Goal: Task Accomplishment & Management: Manage account settings

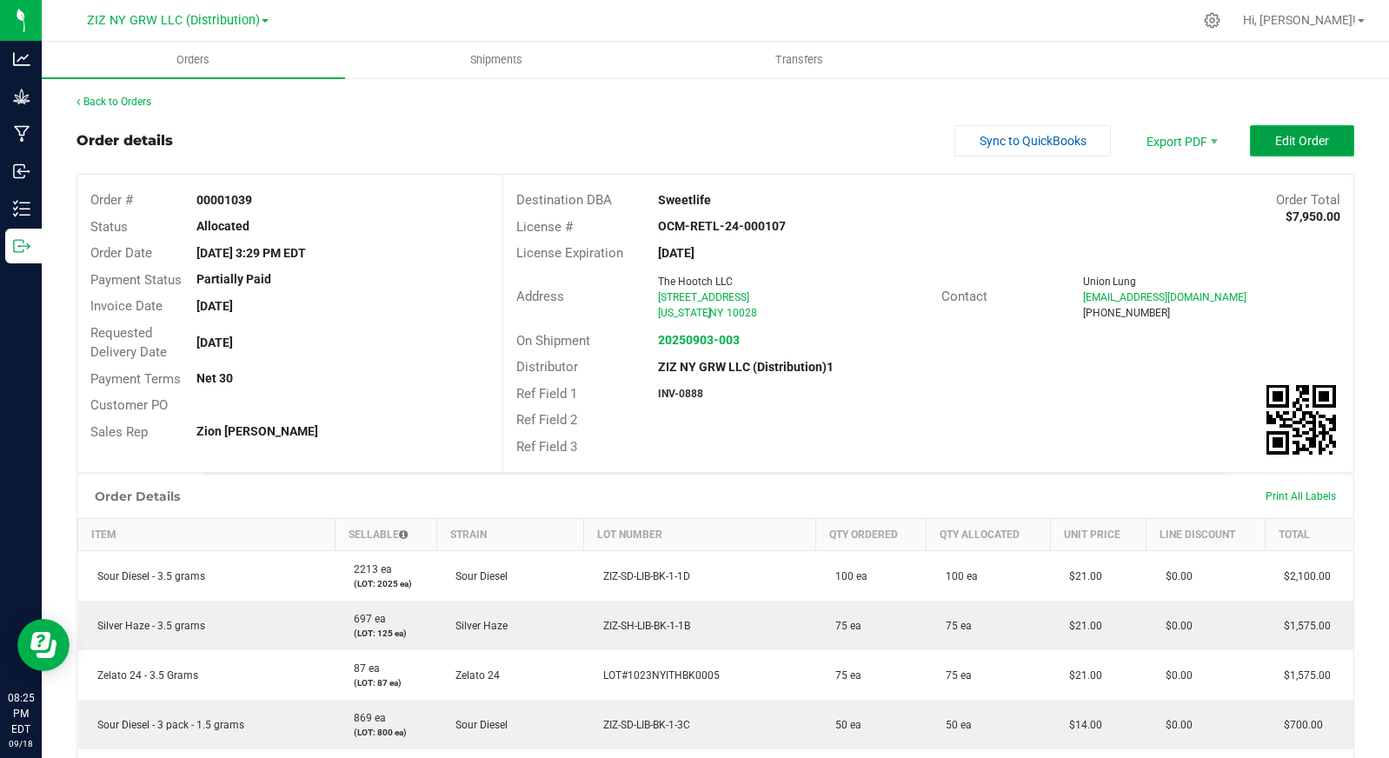
click at [1285, 135] on span "Edit Order" at bounding box center [1302, 141] width 54 height 14
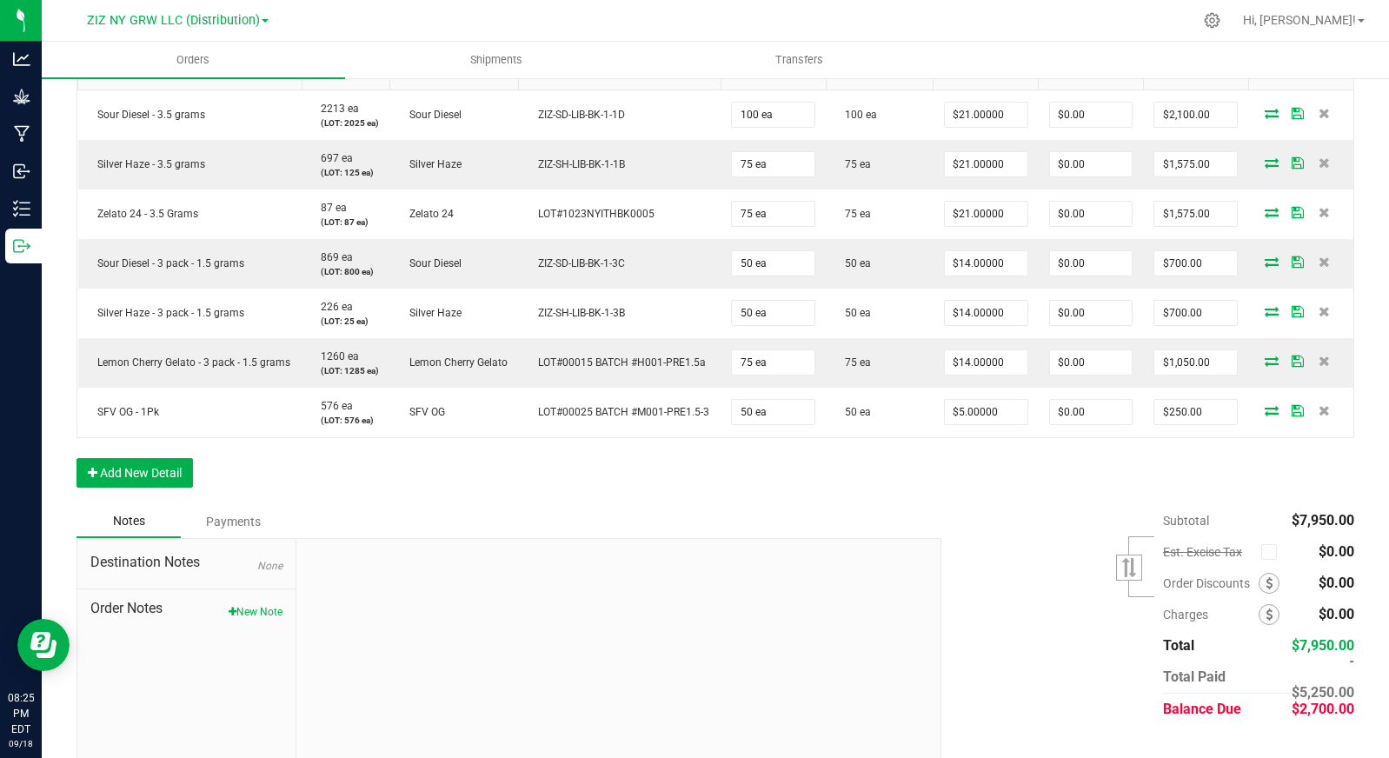
scroll to position [537, 0]
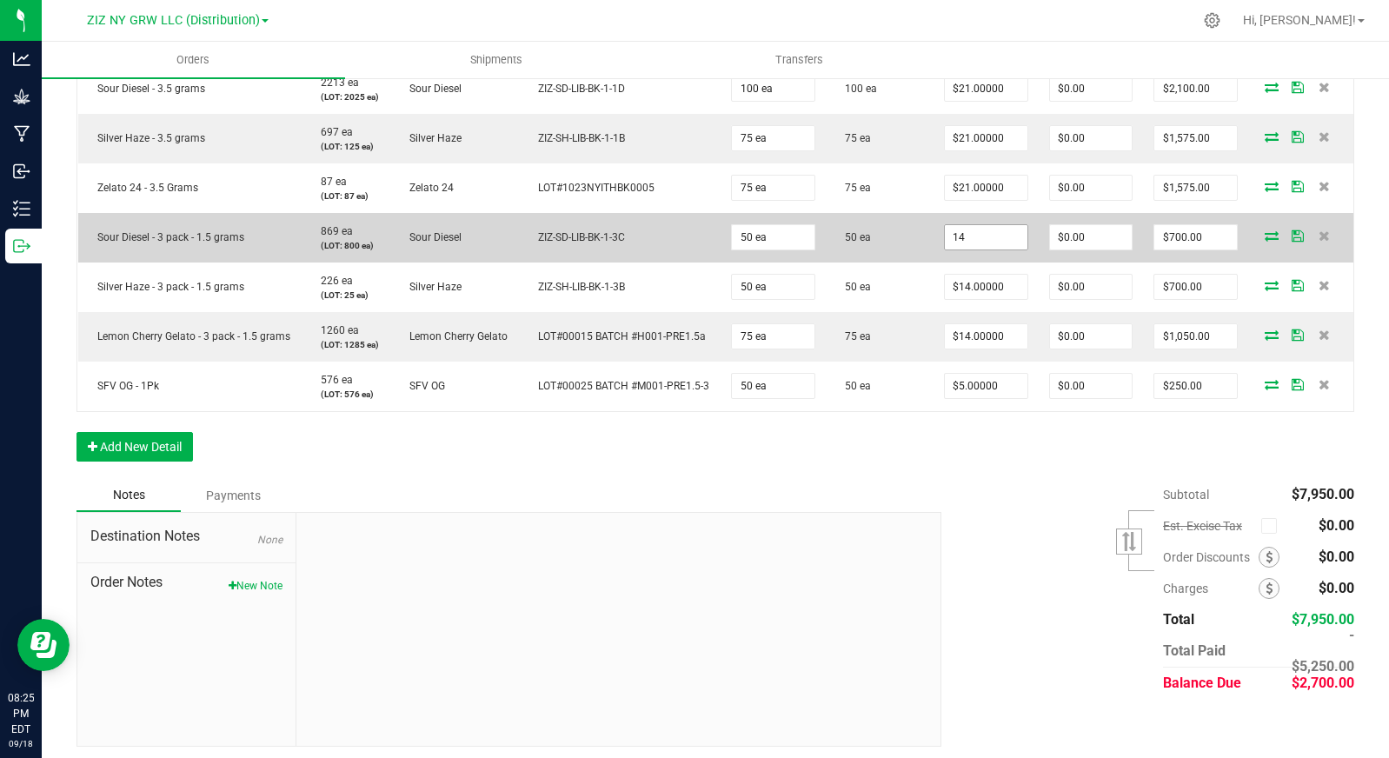
click at [958, 249] on input "14" at bounding box center [986, 237] width 83 height 24
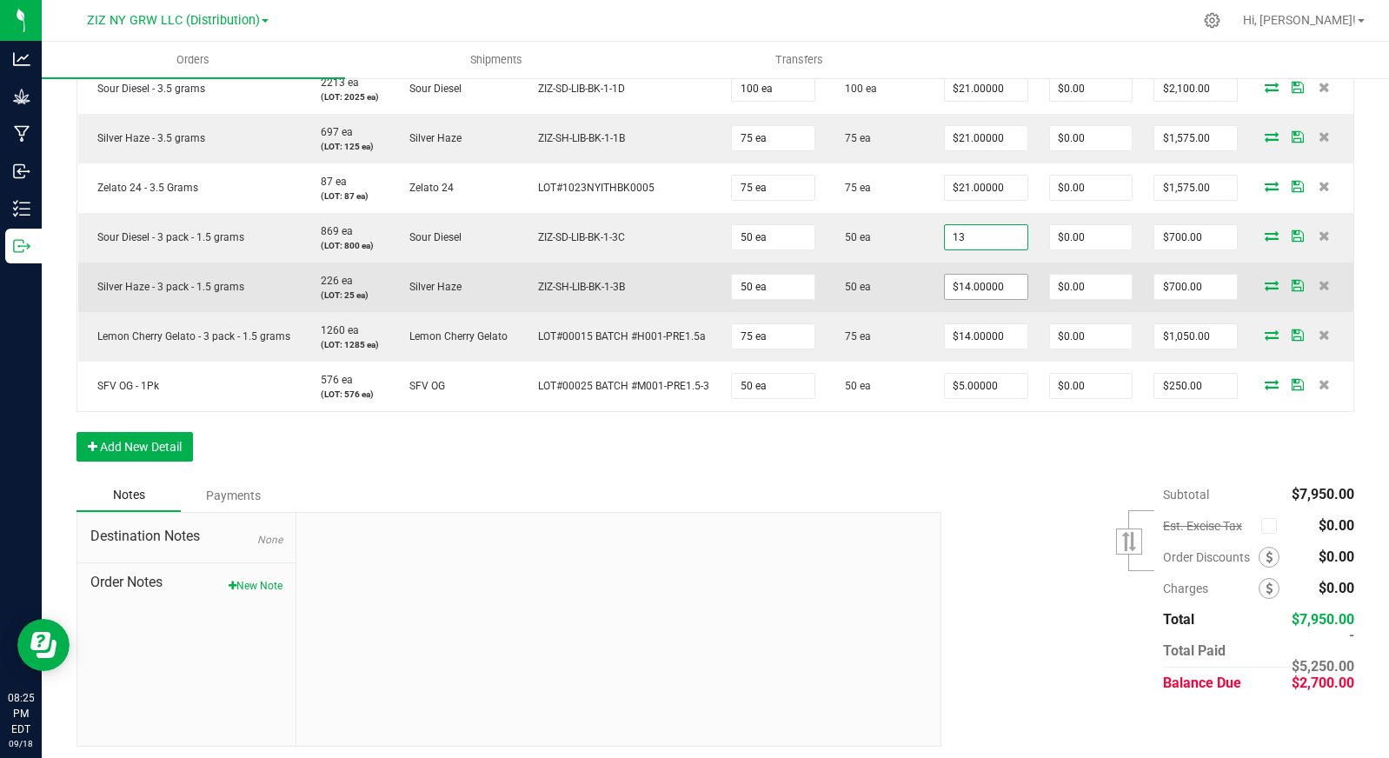
type input "$13.00000"
type input "$650.00"
click at [988, 295] on input "14" at bounding box center [986, 287] width 83 height 24
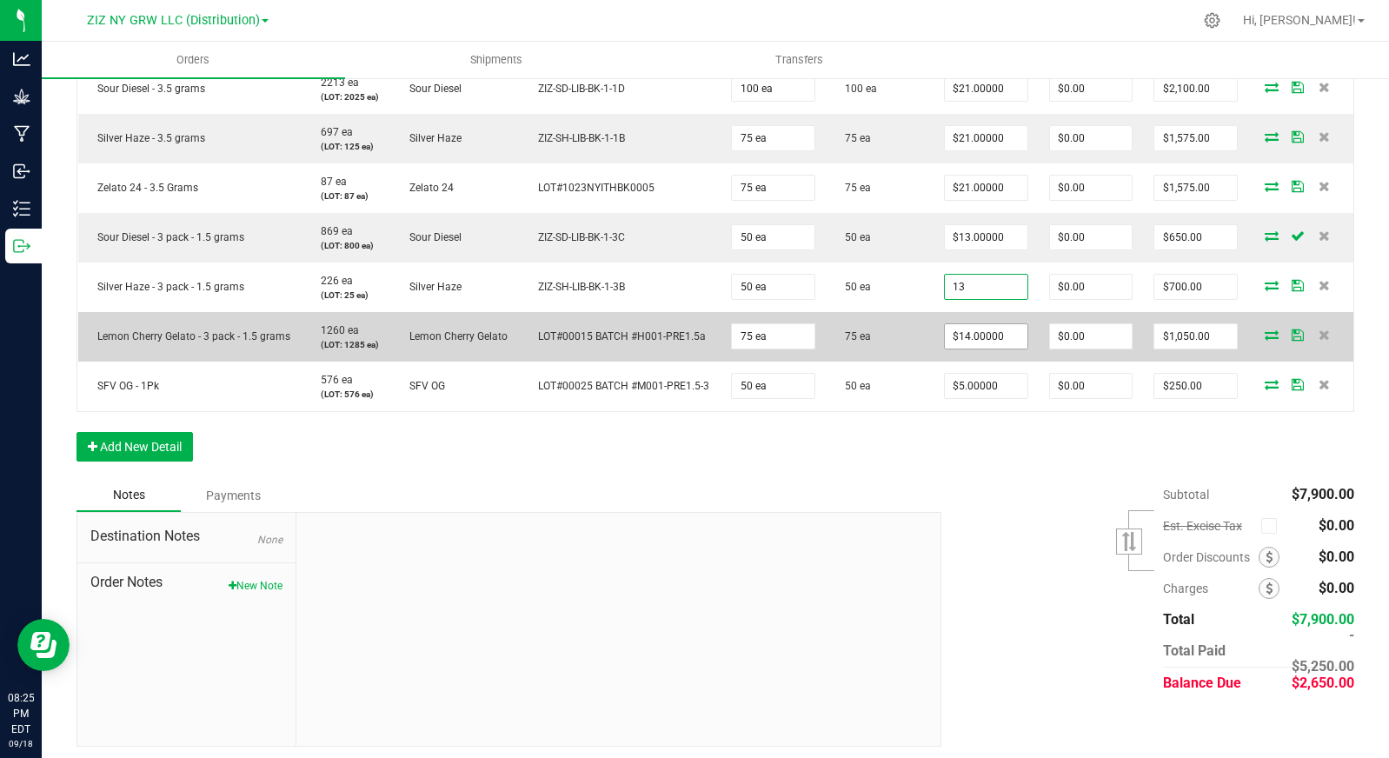
type input "$13.00000"
type input "$650.00"
click at [968, 349] on input "14" at bounding box center [986, 336] width 83 height 24
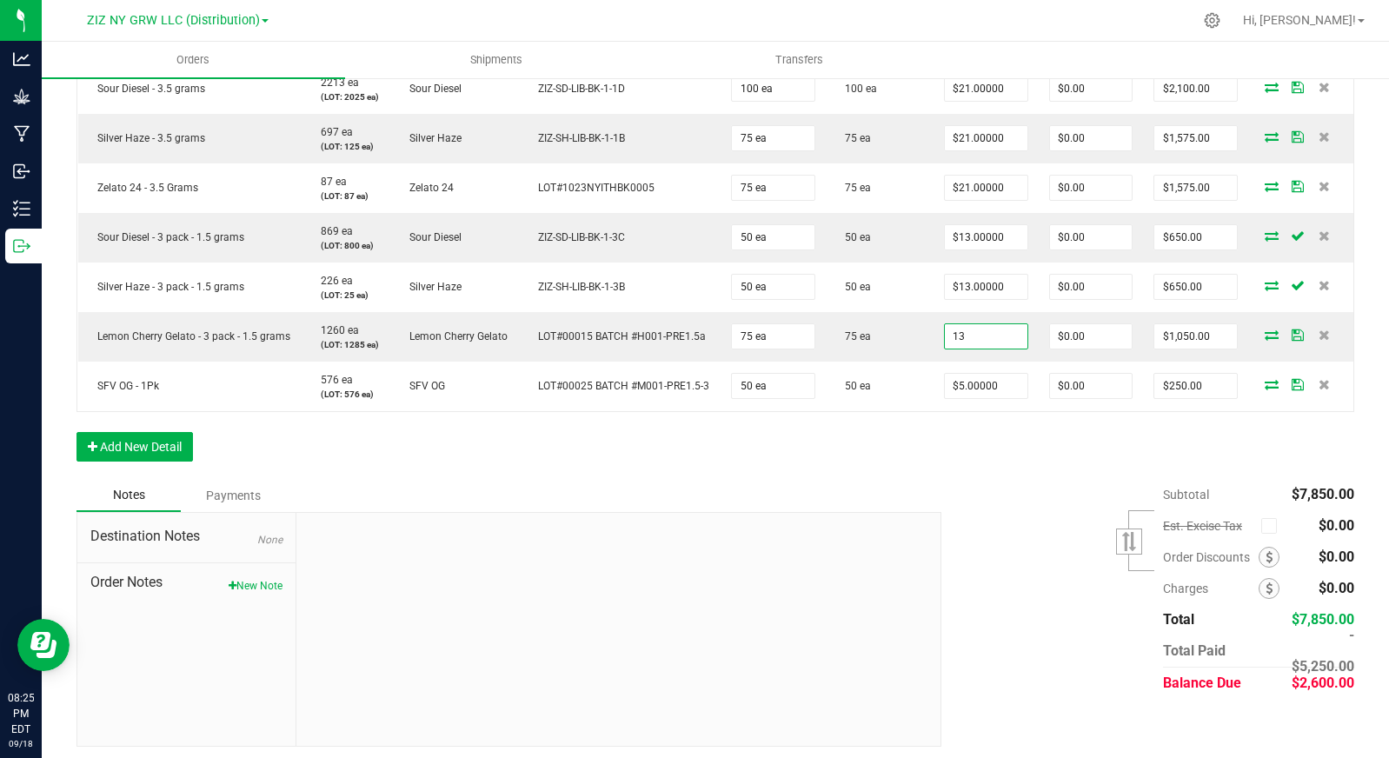
type input "$13.00000"
type input "$975.00"
click at [973, 477] on div "Order Details Print All Labels Item Sellable Strain Lot Number Qty Ordered Qty …" at bounding box center [715, 233] width 1278 height 492
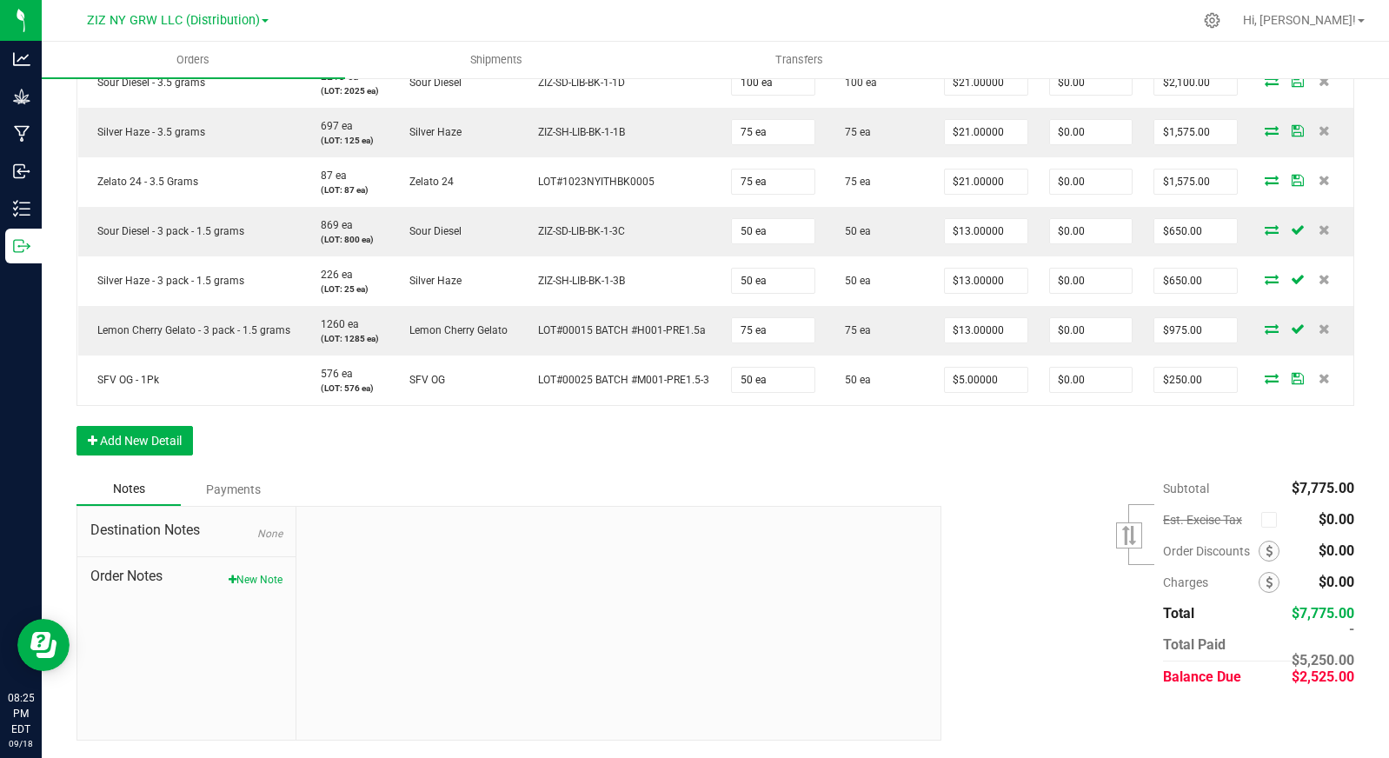
scroll to position [0, 0]
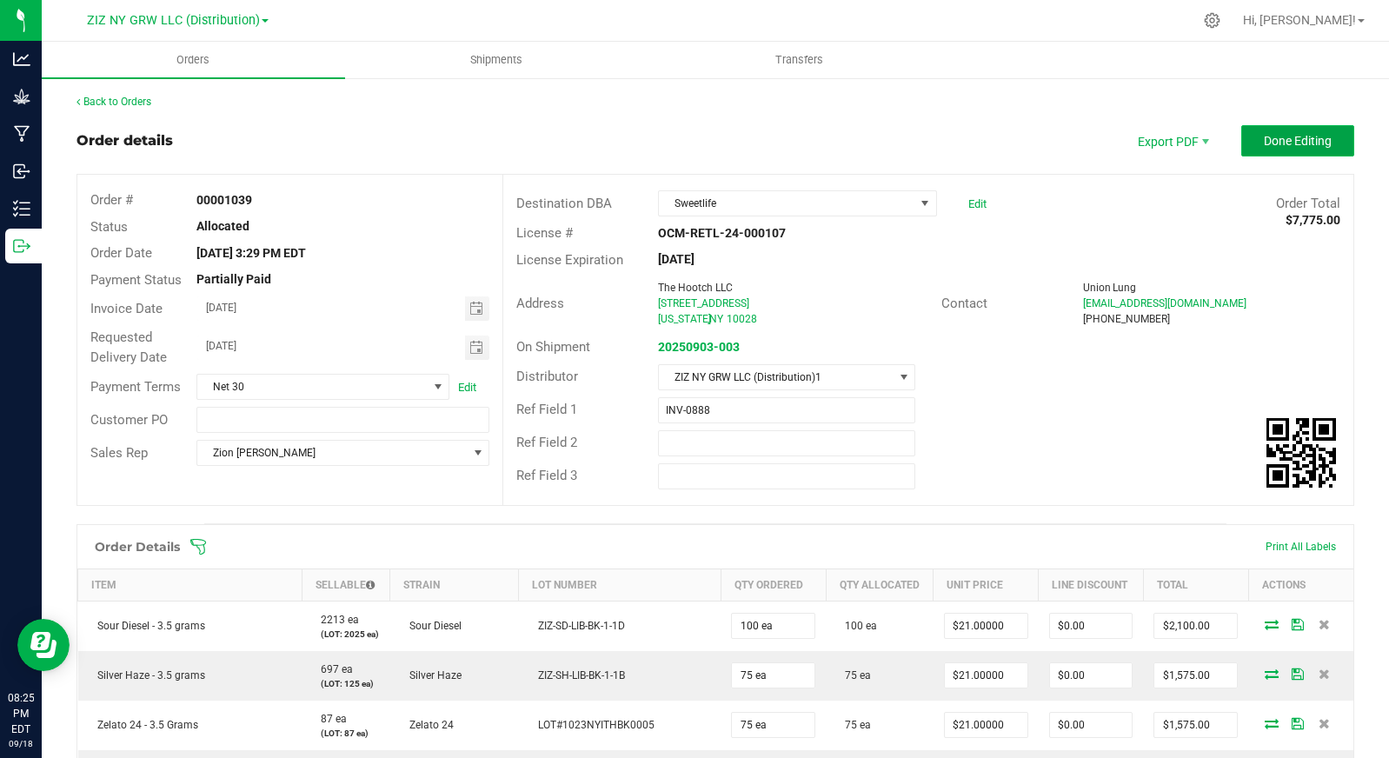
click at [1274, 139] on span "Done Editing" at bounding box center [1298, 141] width 68 height 14
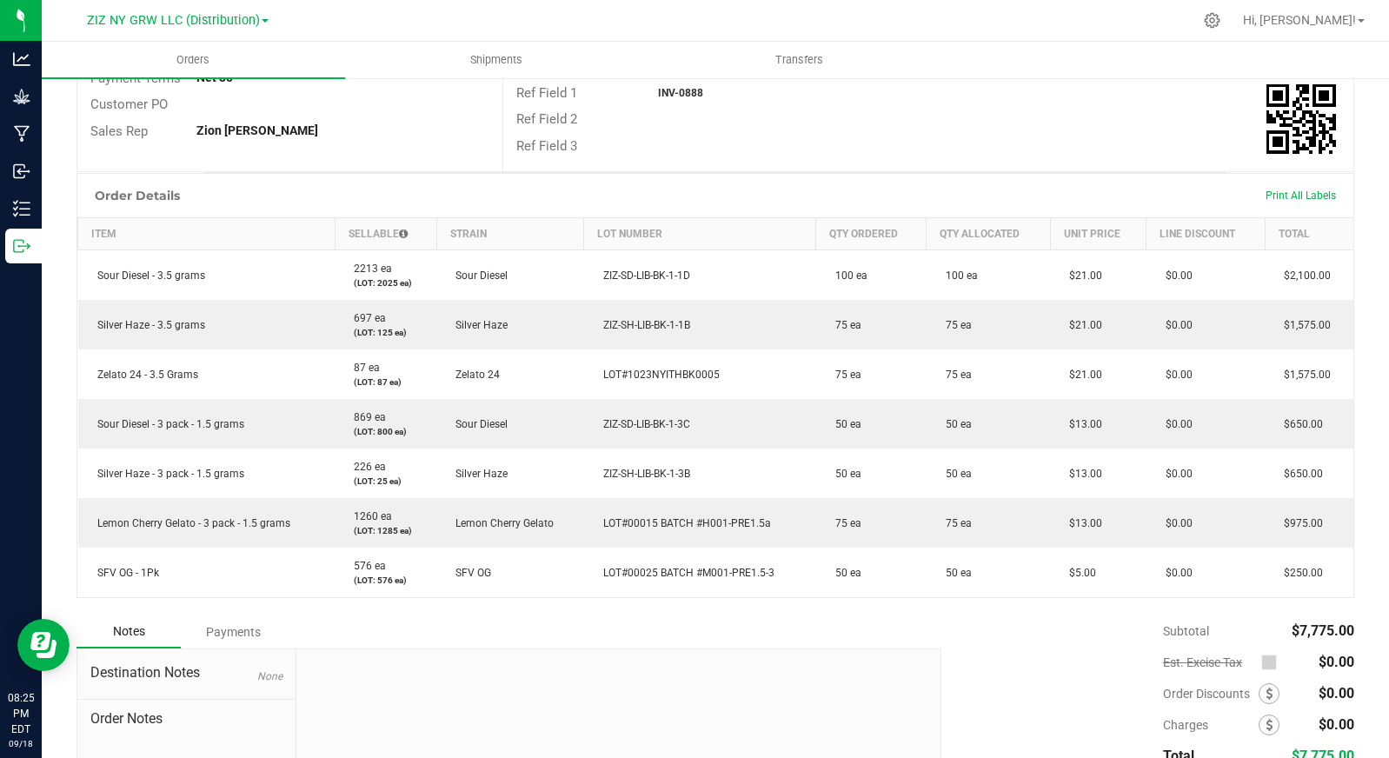
scroll to position [443, 0]
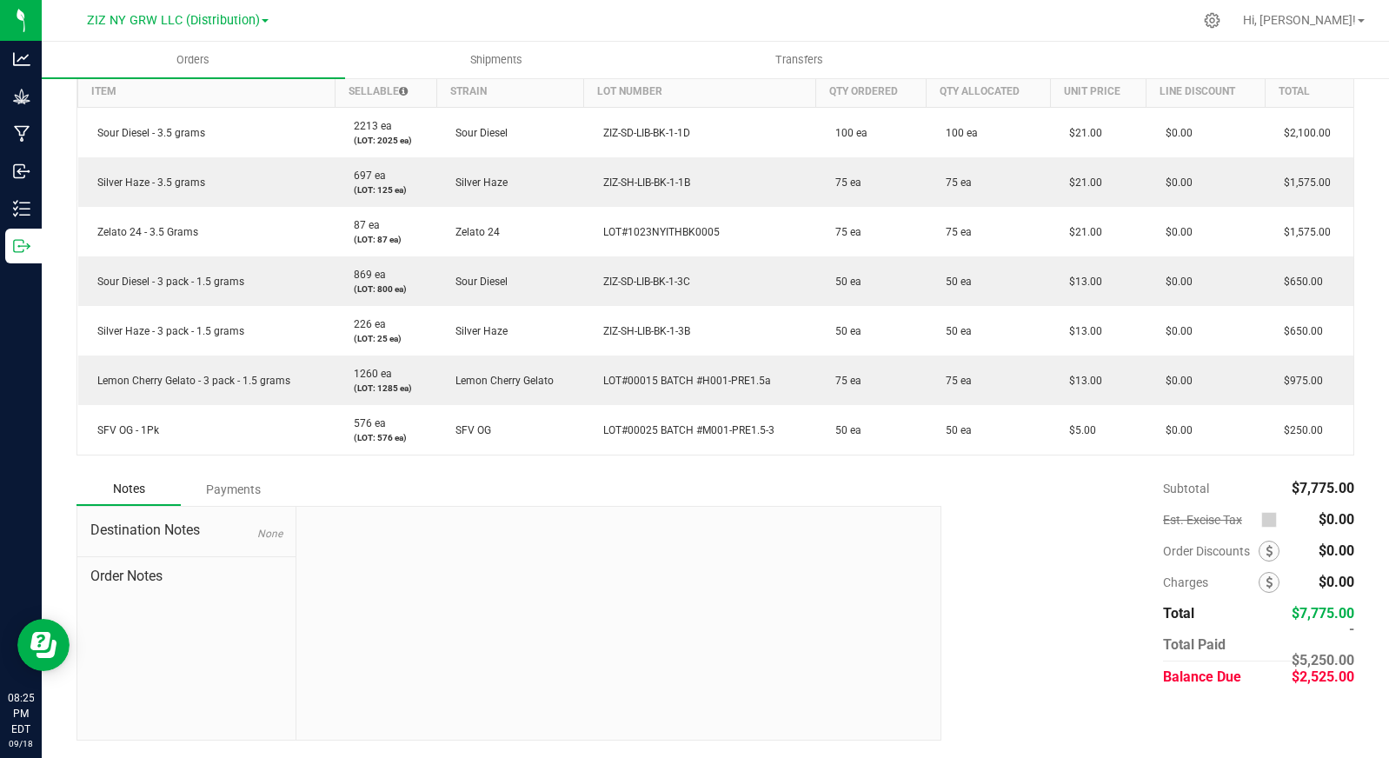
click at [251, 486] on div "Payments" at bounding box center [233, 489] width 104 height 31
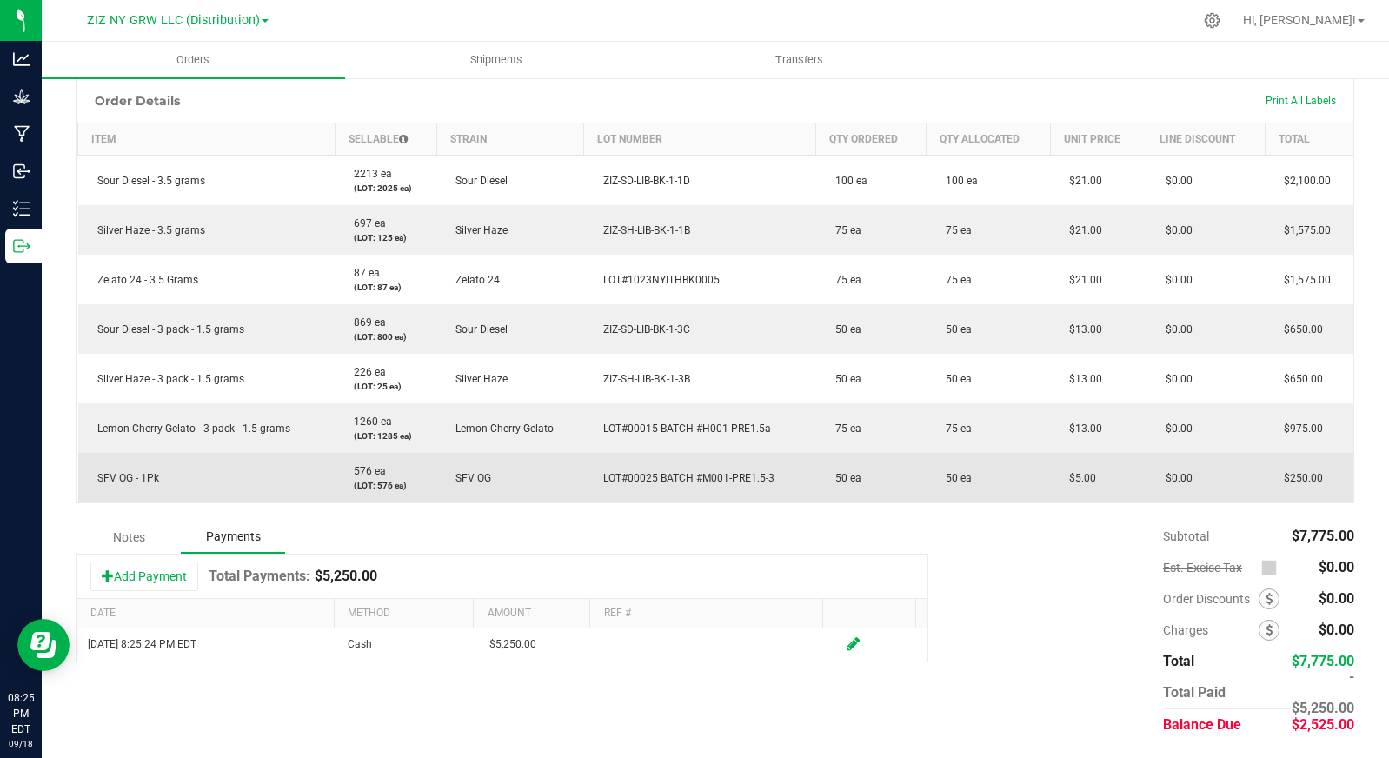
scroll to position [395, 0]
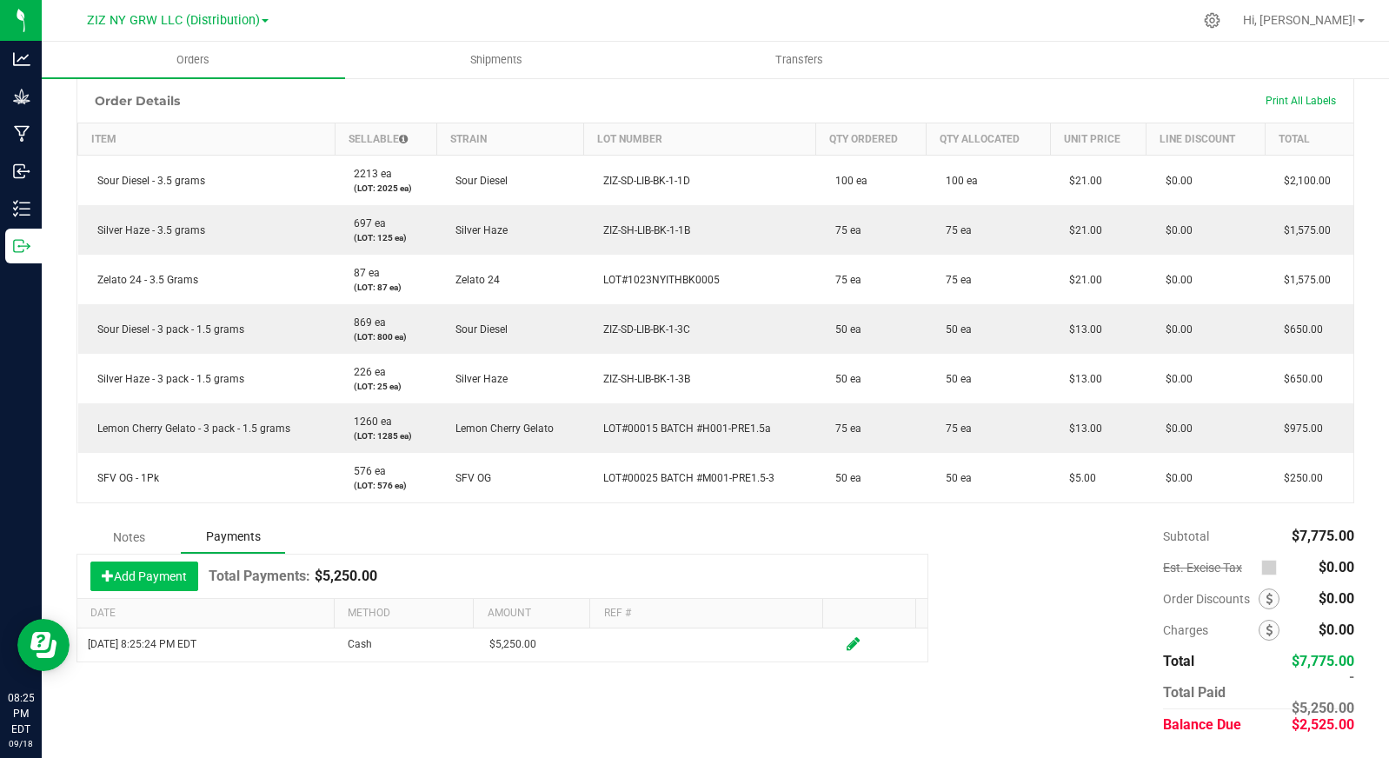
click at [155, 575] on button "Add Payment" at bounding box center [144, 576] width 108 height 30
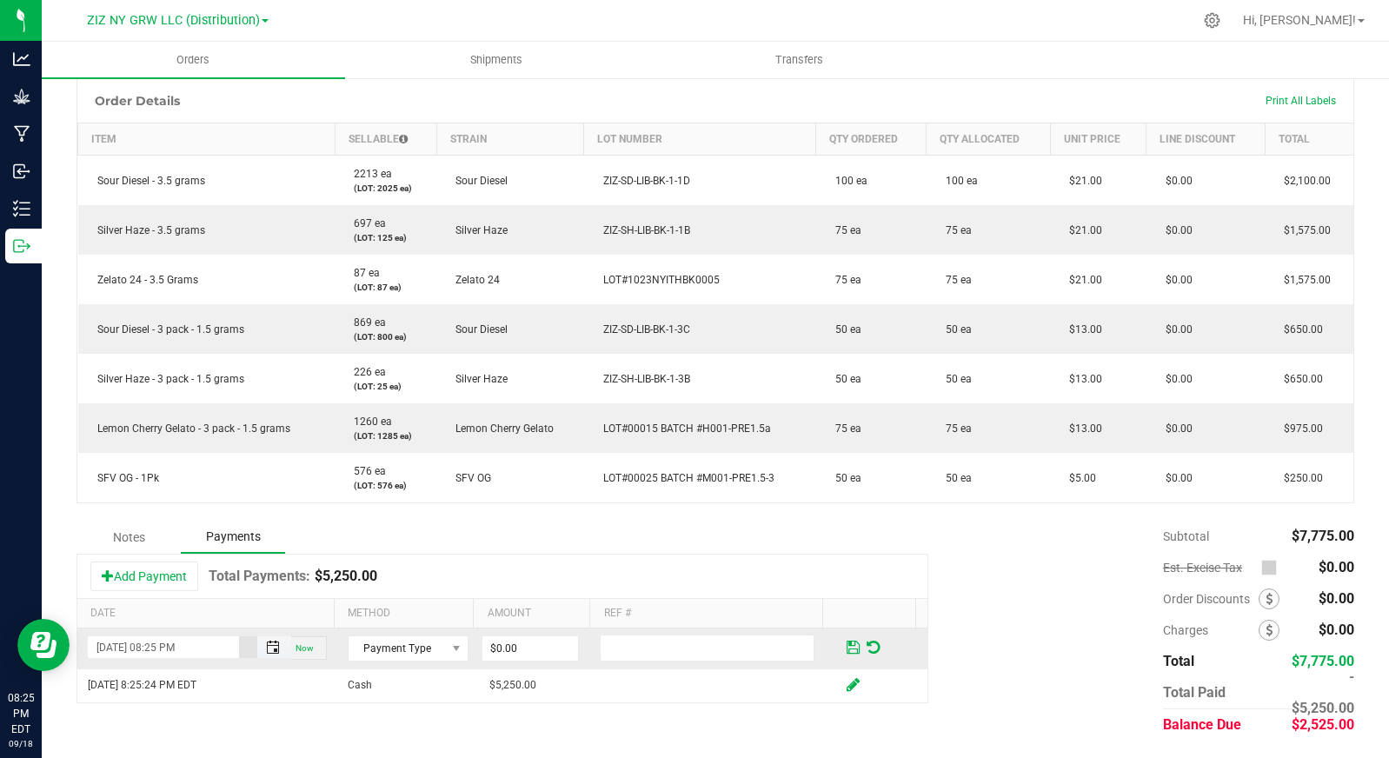
click at [266, 648] on span "Toggle popup" at bounding box center [273, 648] width 14 height 14
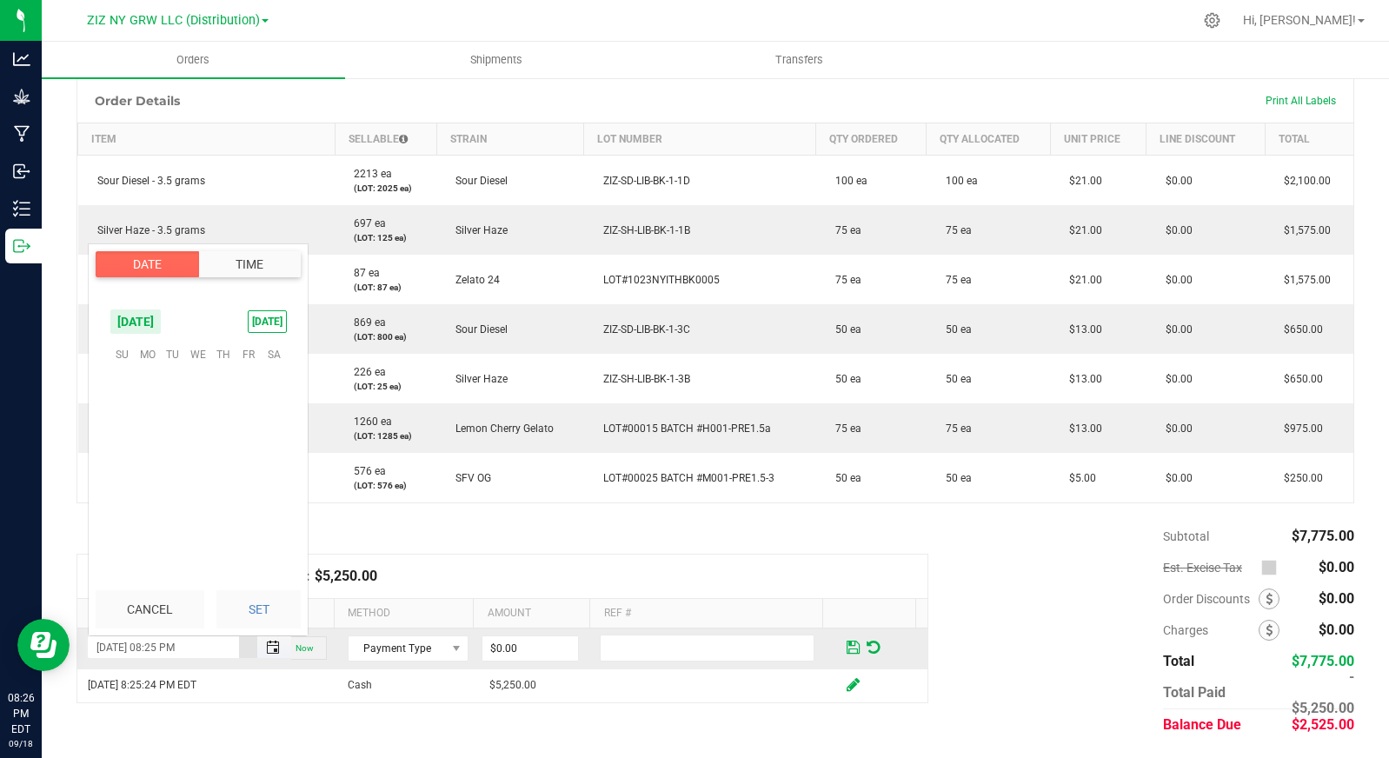
scroll to position [23, 0]
click at [252, 403] on span "12" at bounding box center [248, 407] width 25 height 27
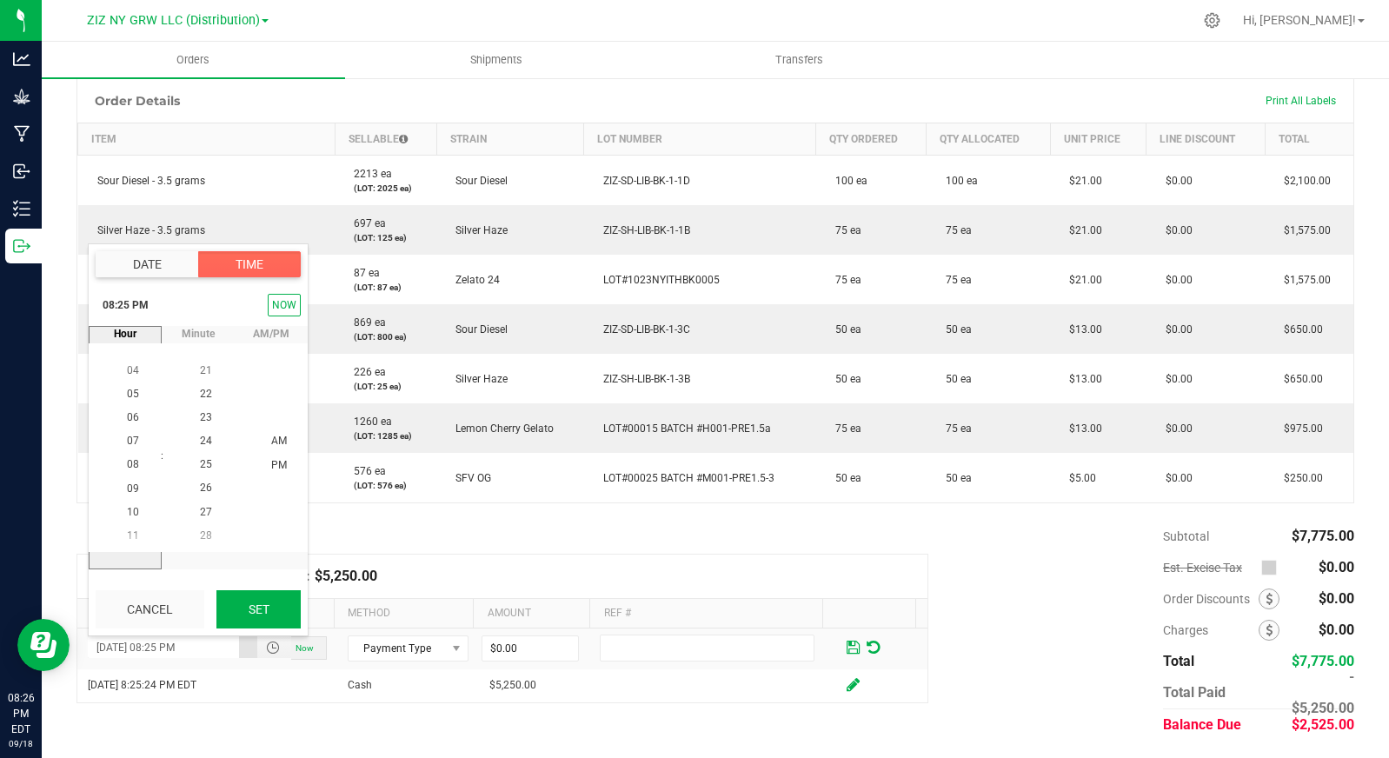
drag, startPoint x: 269, startPoint y: 603, endPoint x: 348, endPoint y: 634, distance: 83.9
click at [269, 604] on button "Set" at bounding box center [258, 609] width 84 height 38
type input "[DATE] 08:25 PM"
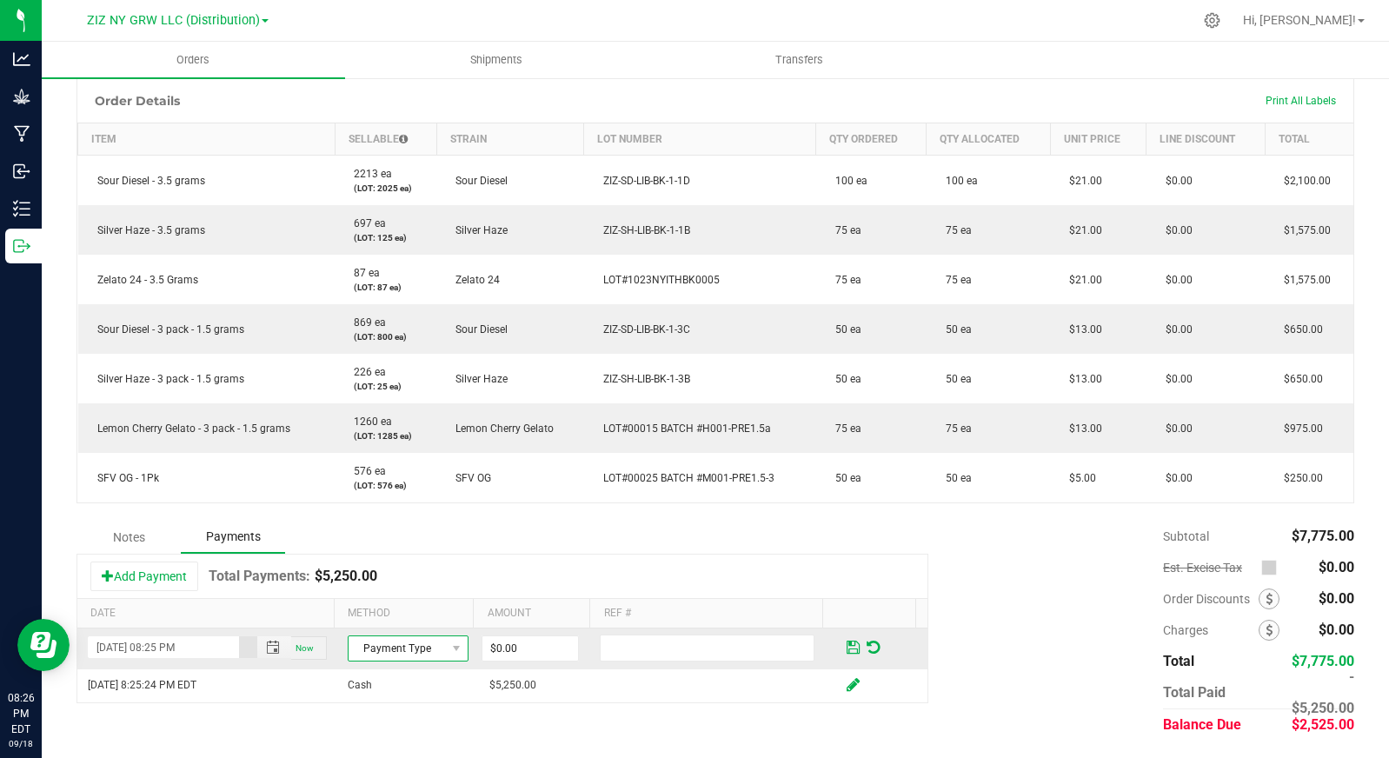
click at [377, 648] on span "Payment Type" at bounding box center [397, 648] width 97 height 24
click at [413, 599] on li "Check" at bounding box center [400, 594] width 116 height 24
click at [509, 648] on input "0" at bounding box center [530, 648] width 96 height 24
type input "$2,525.00"
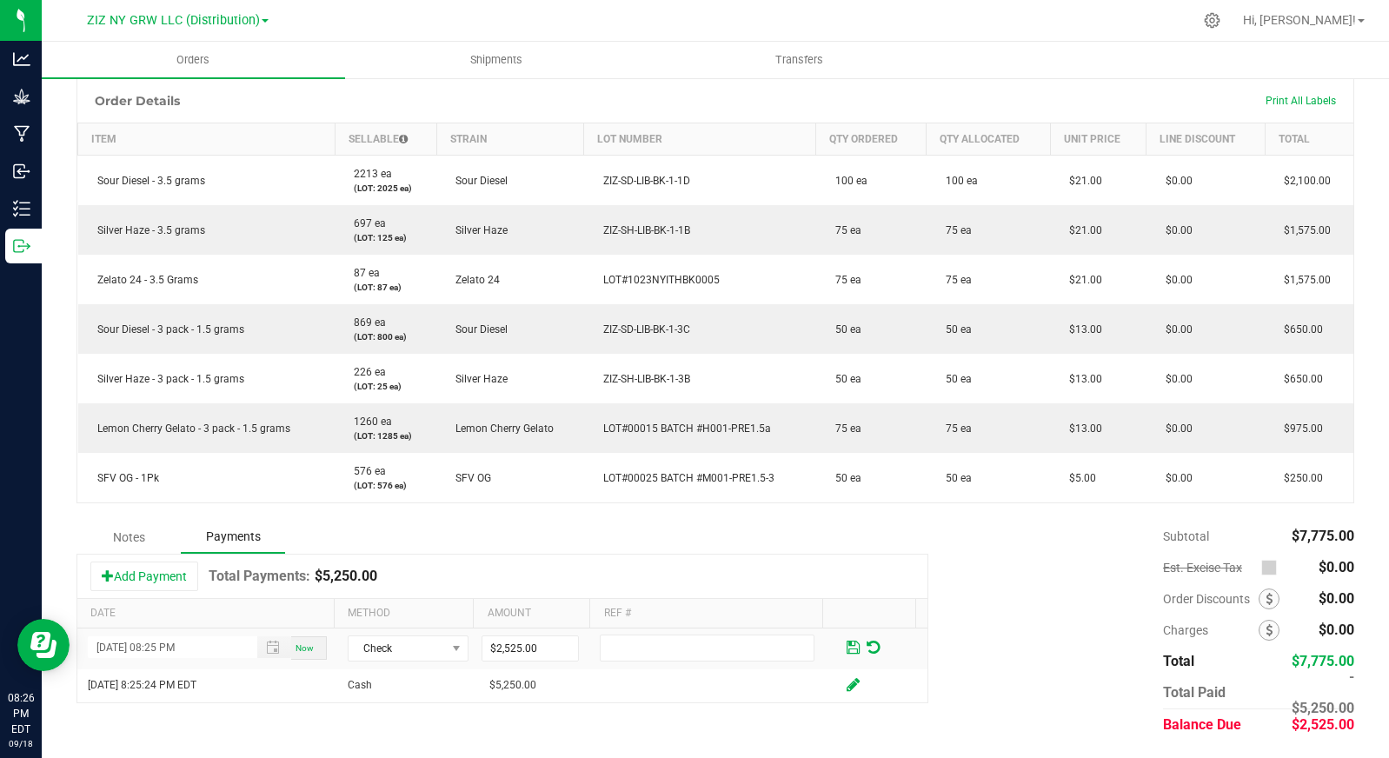
click at [595, 729] on div "Notes Payments Add Payment Total Payments: $5,250.00 Date Method Amount Ref # […" at bounding box center [715, 631] width 1278 height 220
click at [847, 652] on span at bounding box center [853, 648] width 13 height 16
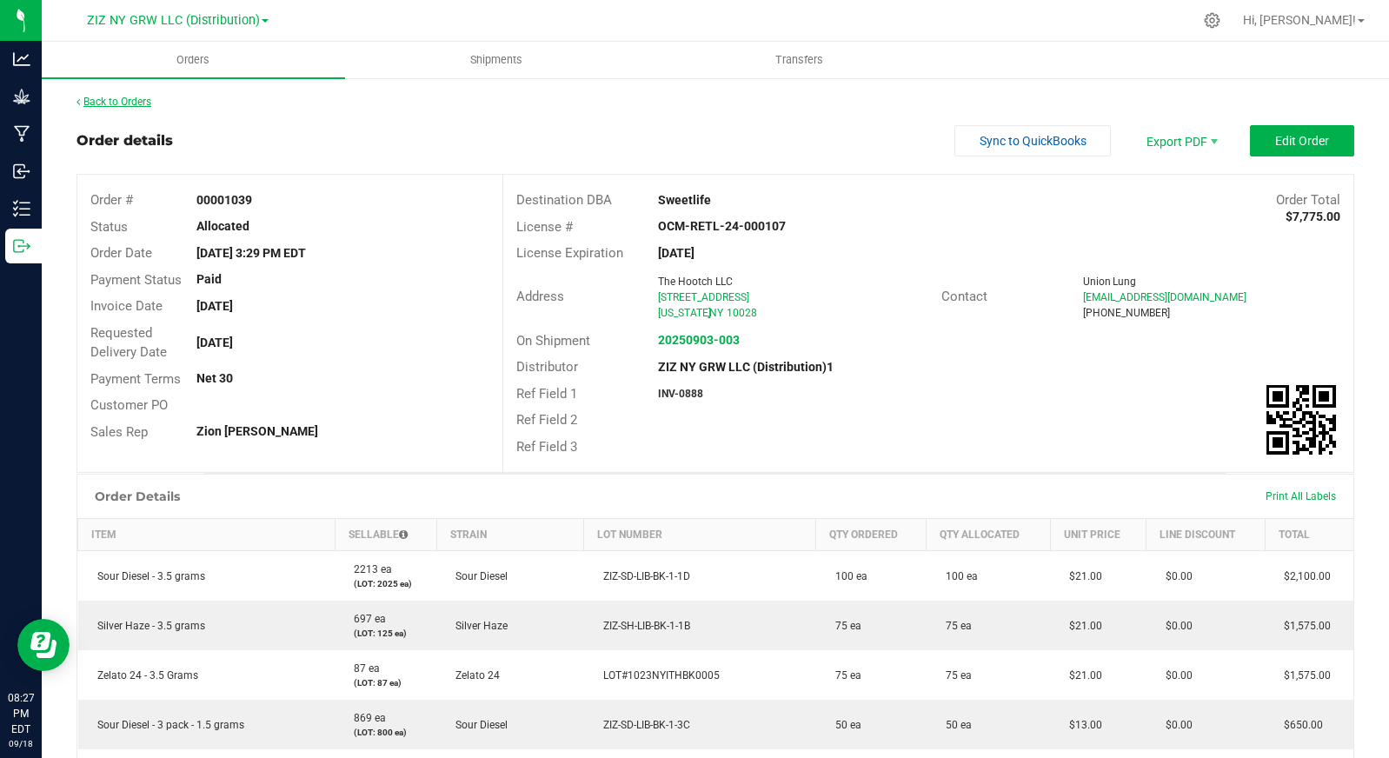
click at [128, 101] on link "Back to Orders" at bounding box center [113, 102] width 75 height 12
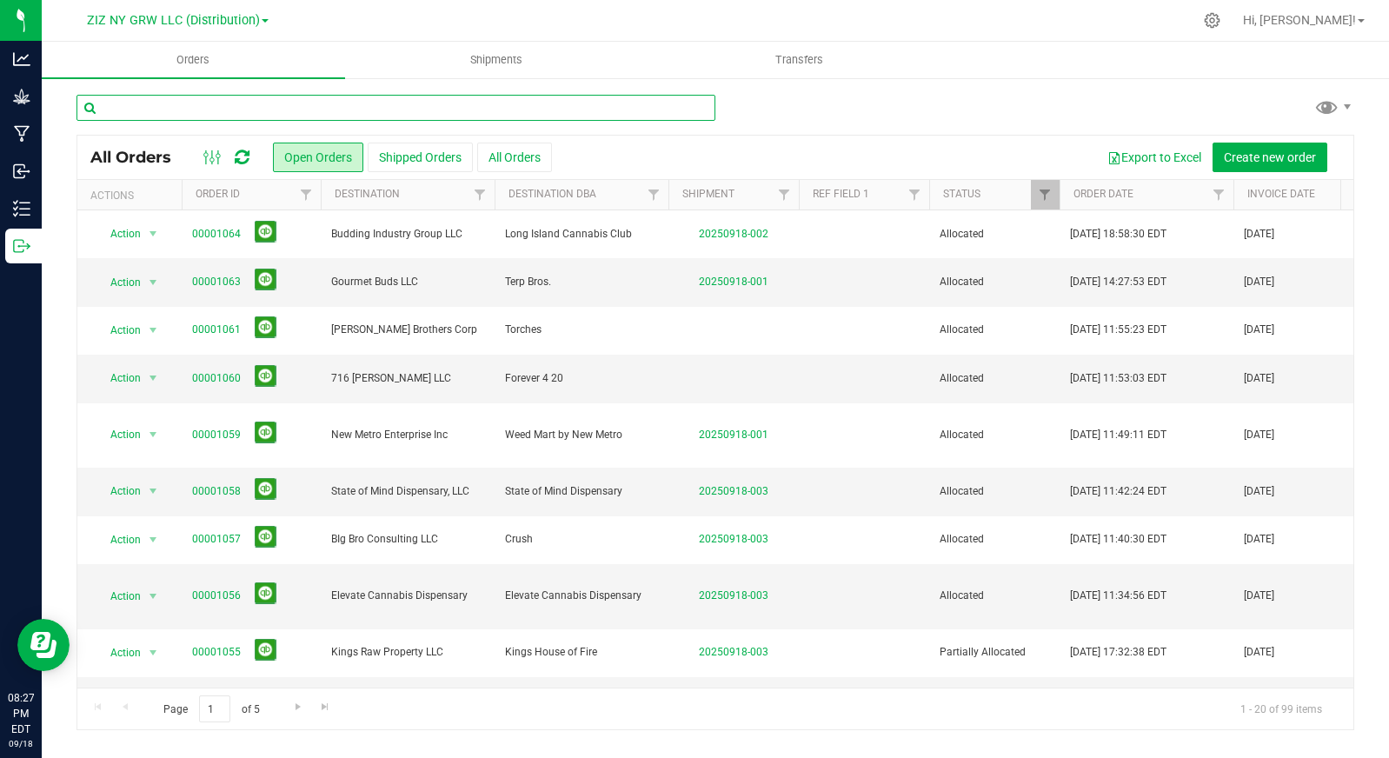
click at [396, 106] on input "text" at bounding box center [395, 108] width 639 height 26
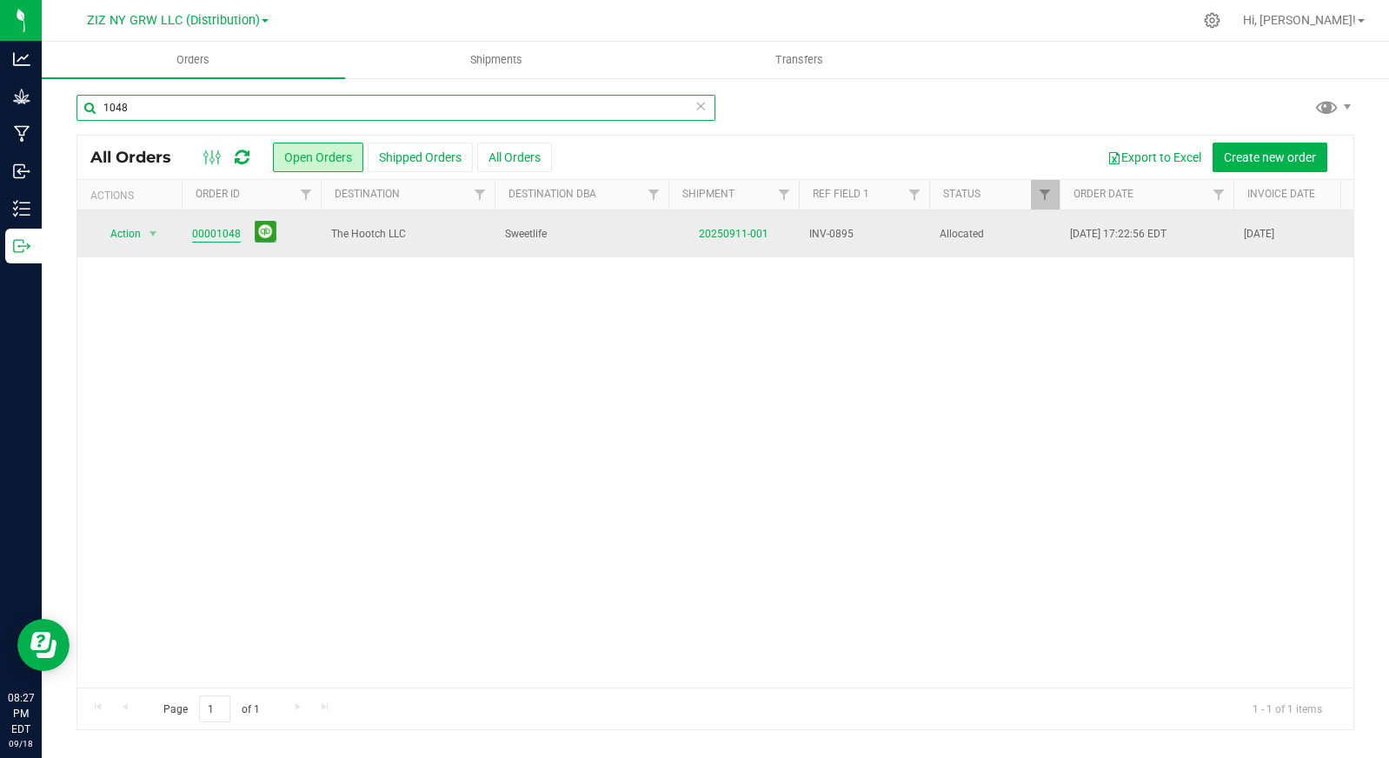
type input "1048"
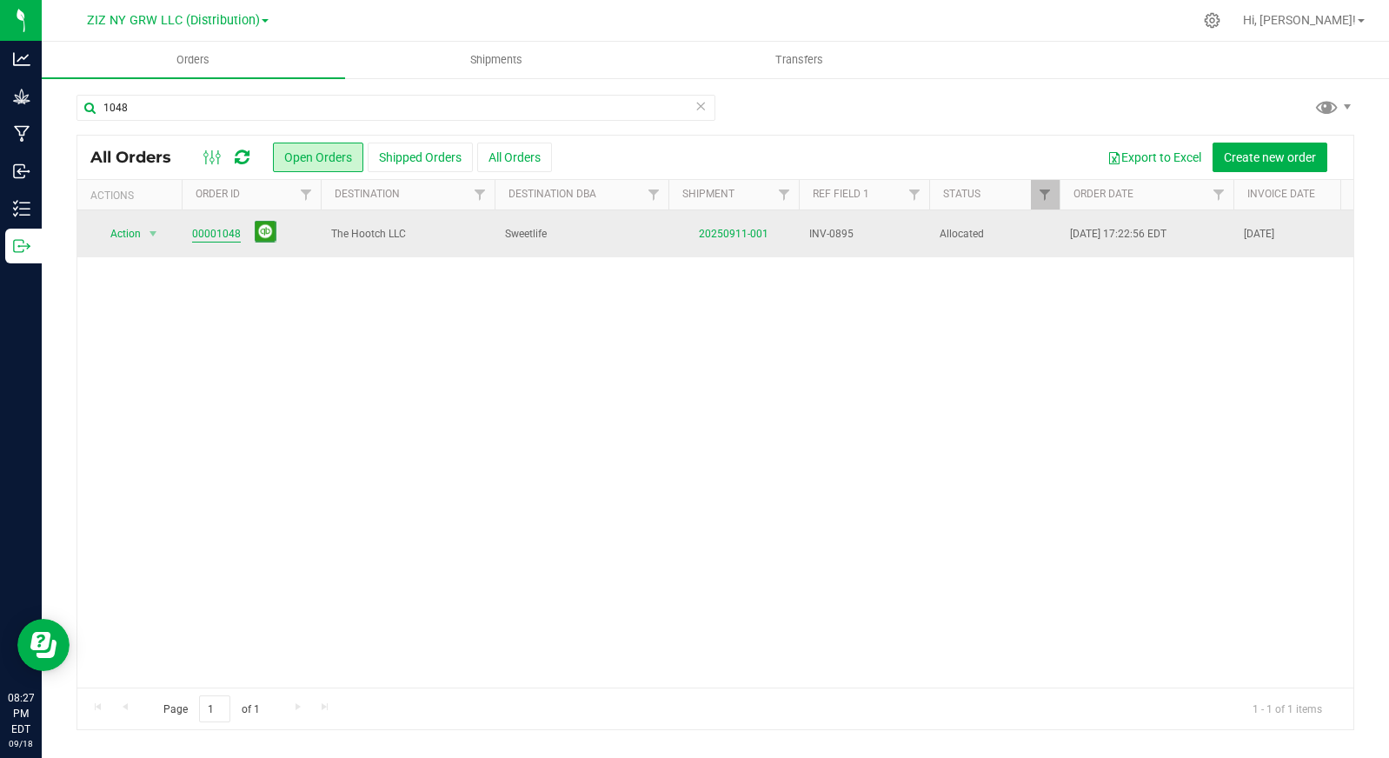
click at [208, 236] on link "00001048" at bounding box center [216, 234] width 49 height 17
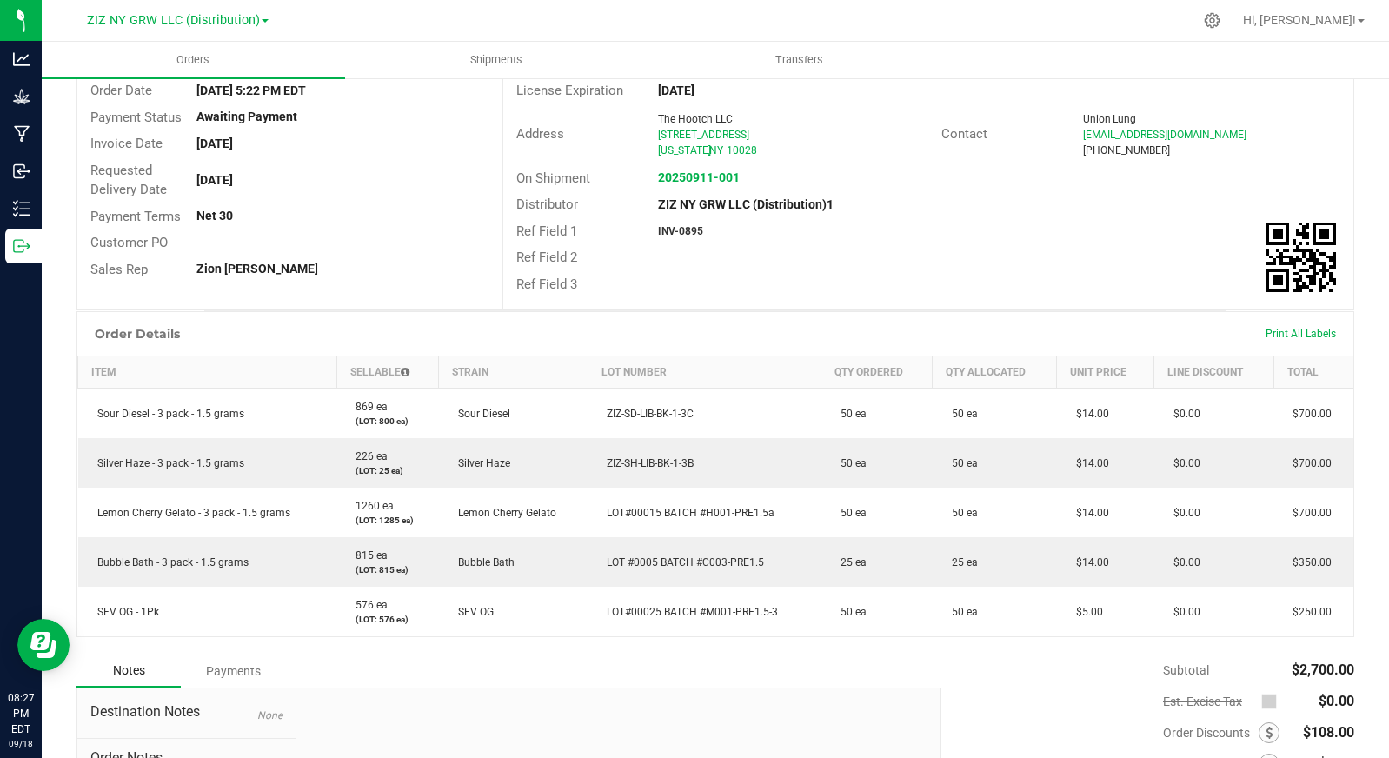
scroll to position [344, 0]
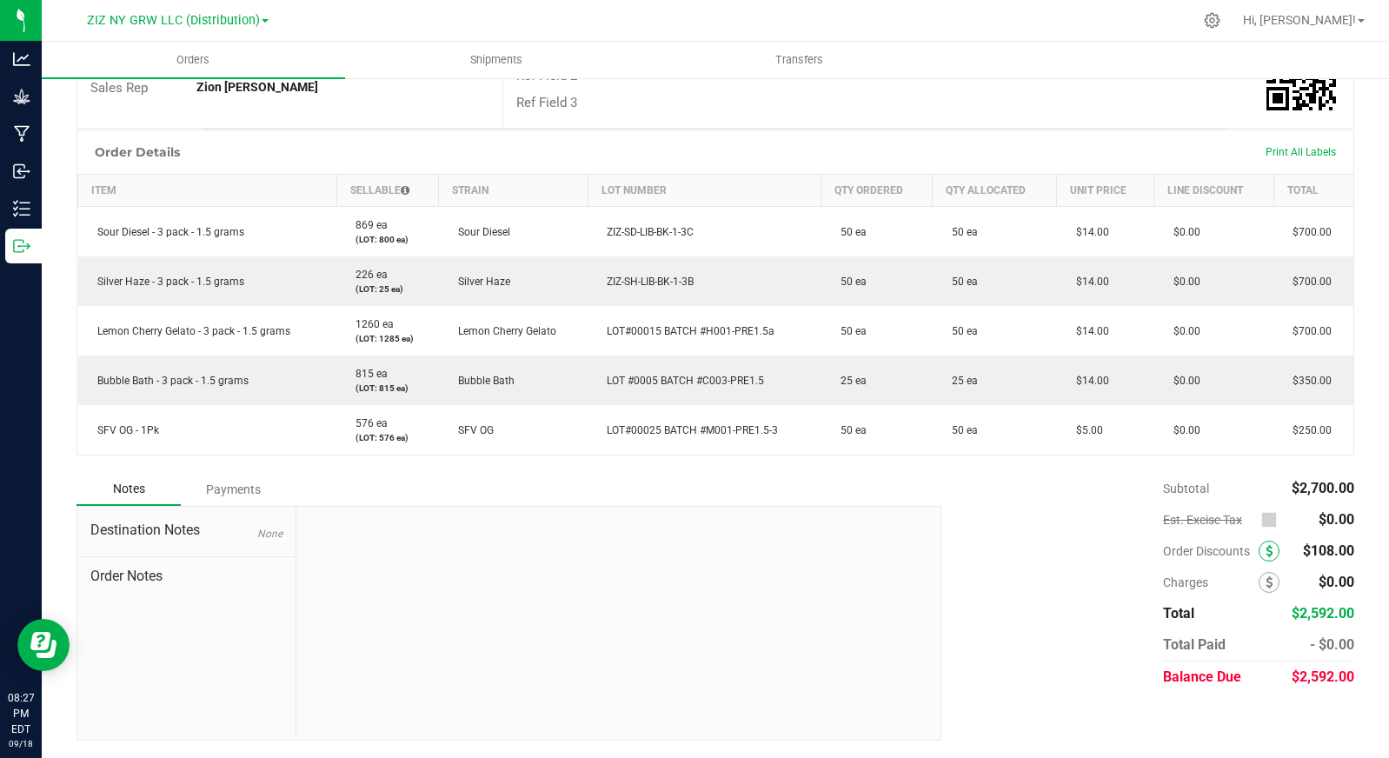
click at [1265, 552] on icon at bounding box center [1268, 551] width 7 height 12
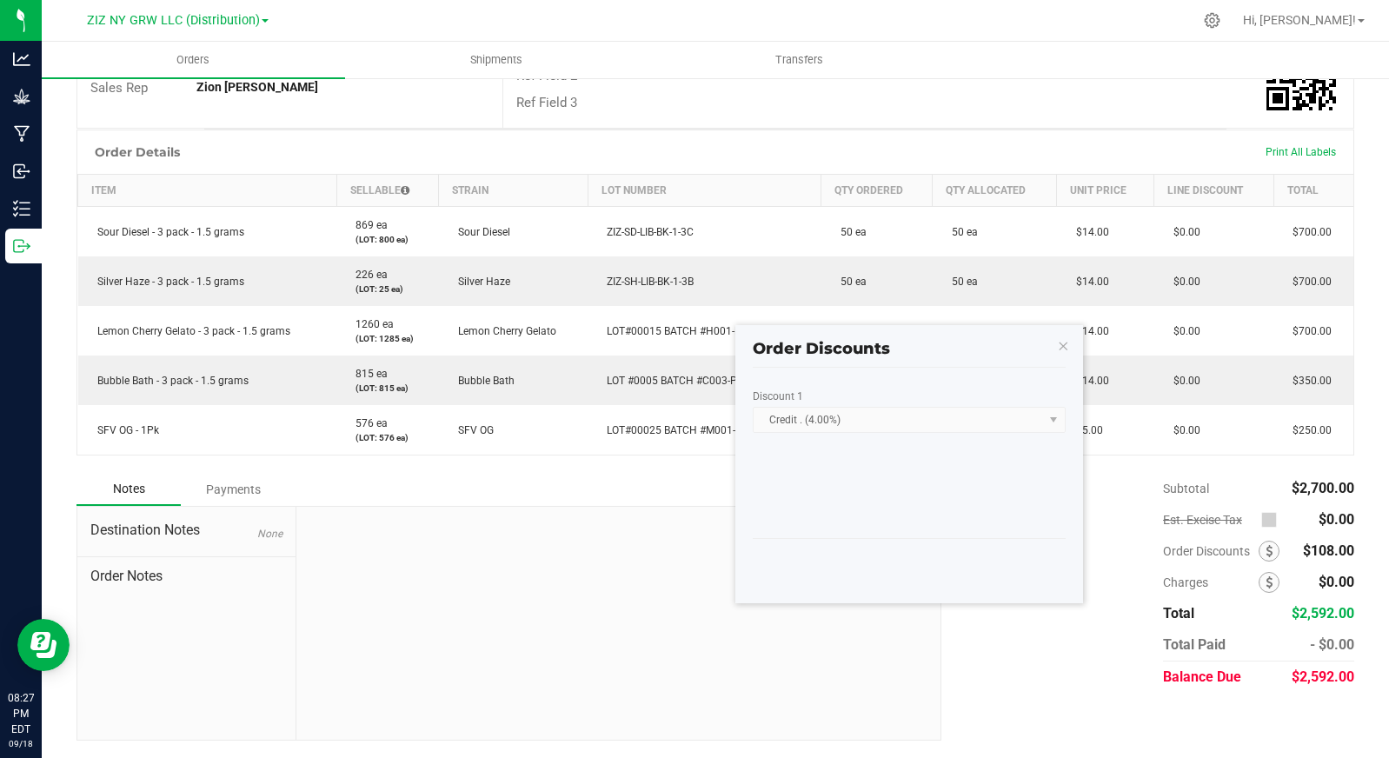
click at [1007, 438] on div "Discount 1 Credit . (4.00%)" at bounding box center [909, 459] width 313 height 139
click at [1064, 348] on icon "button" at bounding box center [1063, 345] width 12 height 21
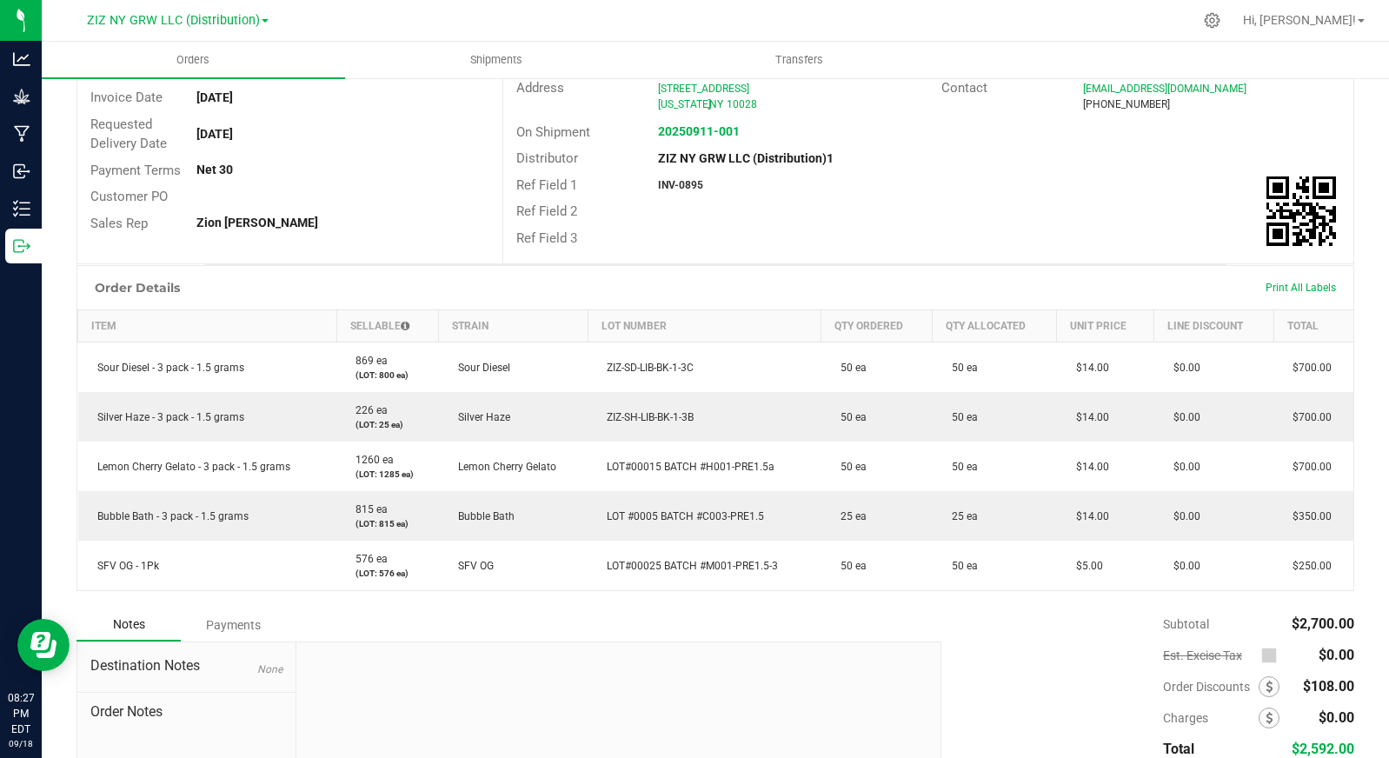
scroll to position [0, 0]
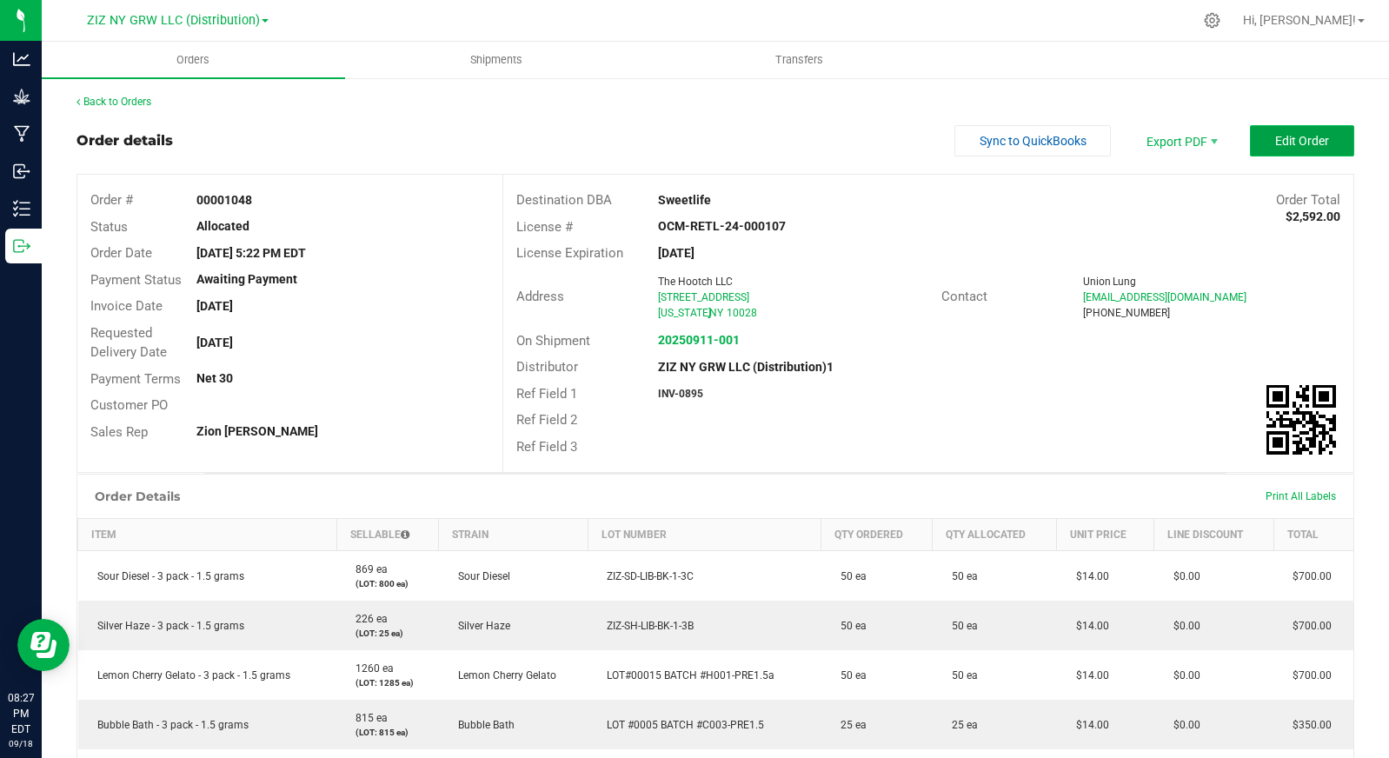
click at [1275, 143] on span "Edit Order" at bounding box center [1302, 141] width 54 height 14
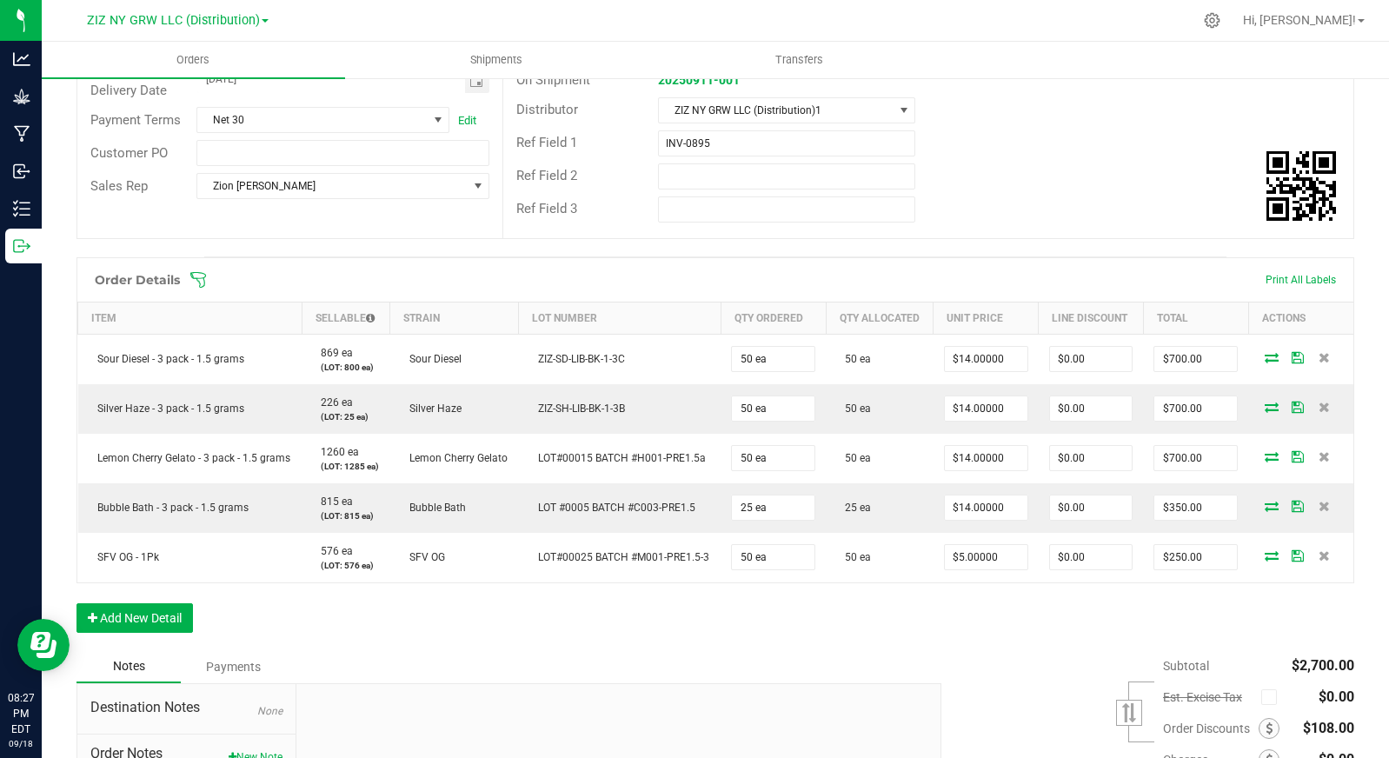
scroll to position [463, 0]
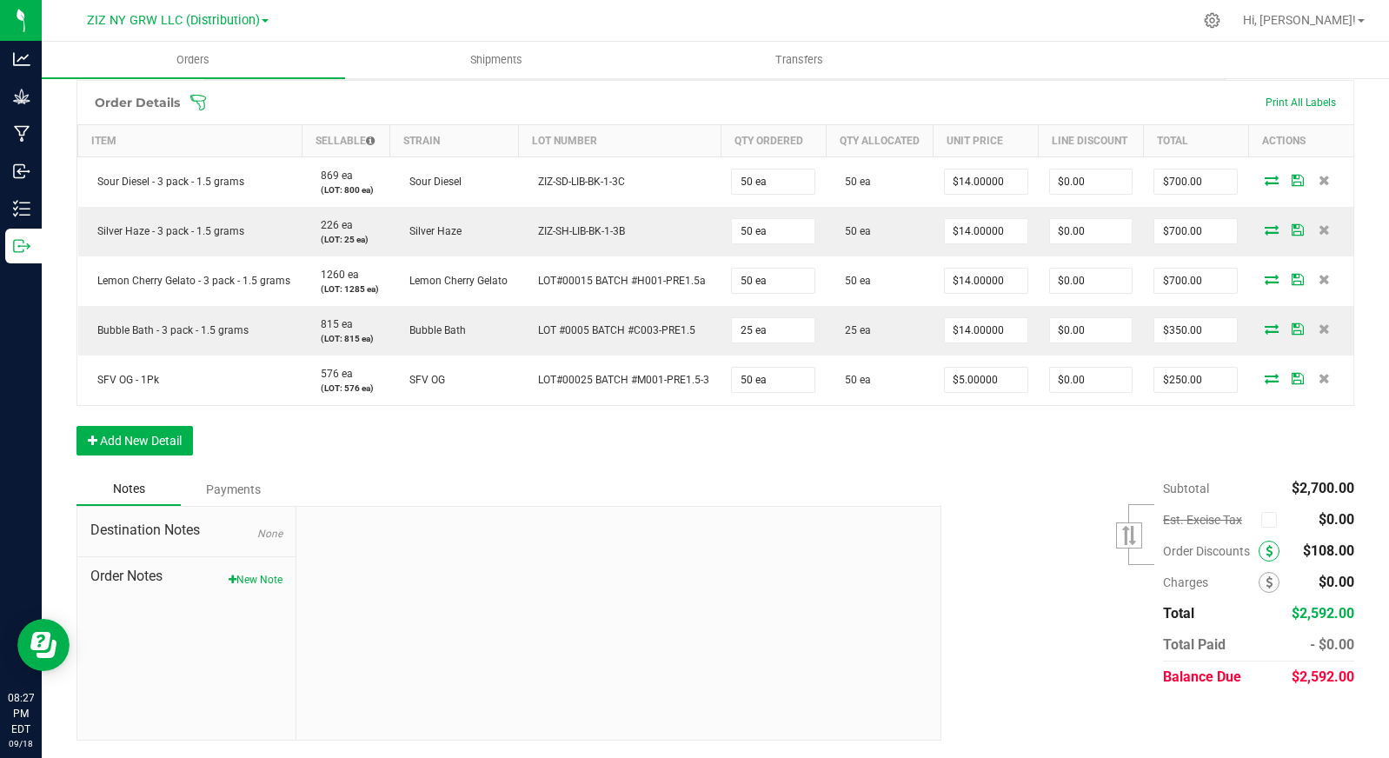
click at [1265, 550] on icon at bounding box center [1268, 551] width 7 height 12
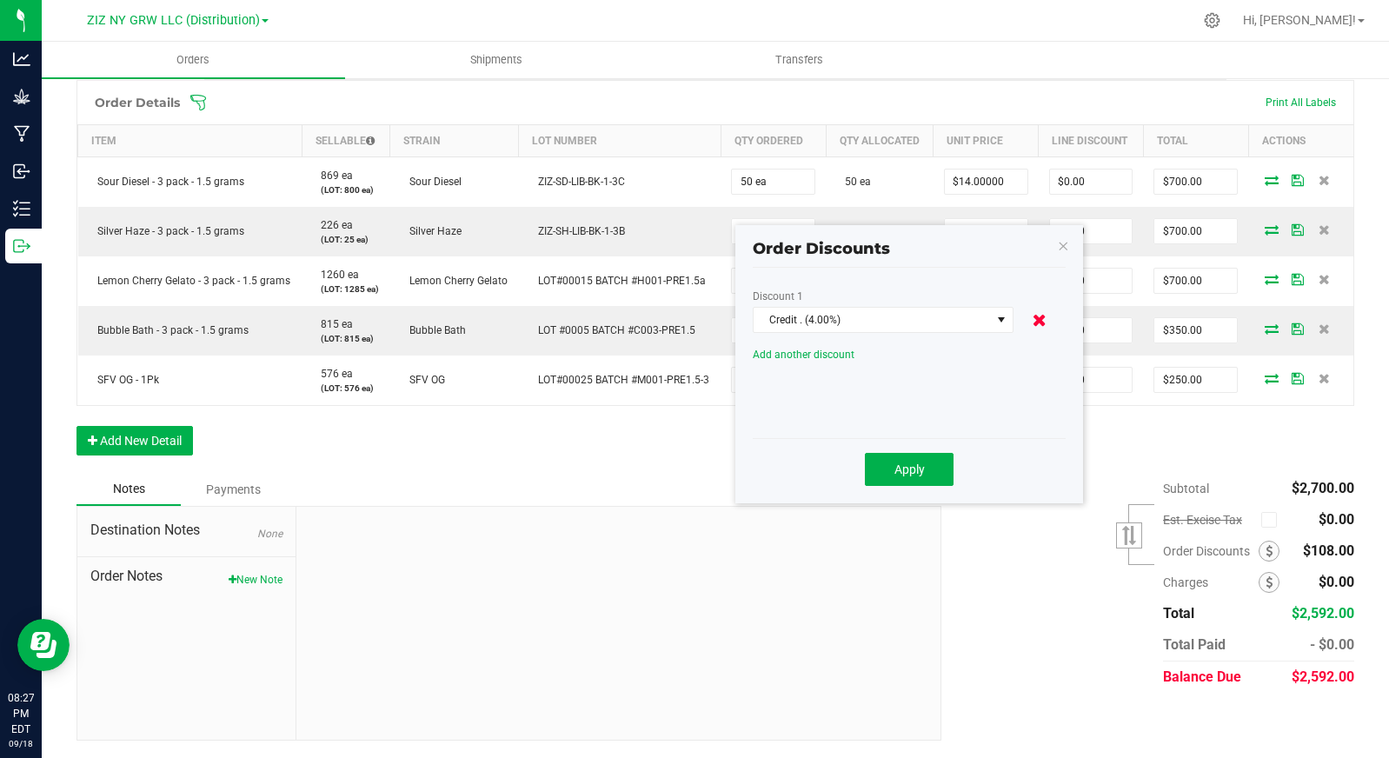
click at [1037, 311] on icon at bounding box center [1040, 319] width 14 height 17
click at [908, 462] on span "Apply" at bounding box center [909, 469] width 30 height 14
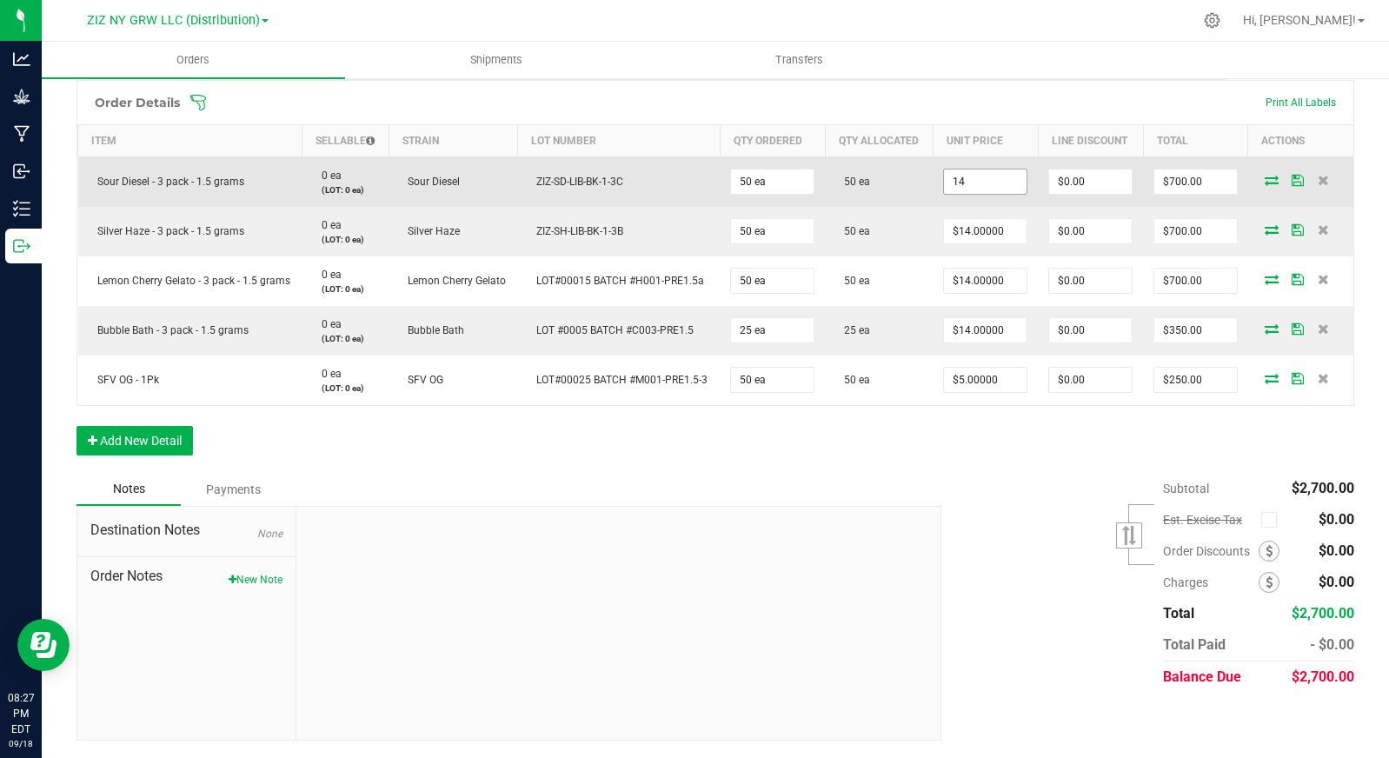
click at [1000, 186] on input "14" at bounding box center [985, 181] width 83 height 24
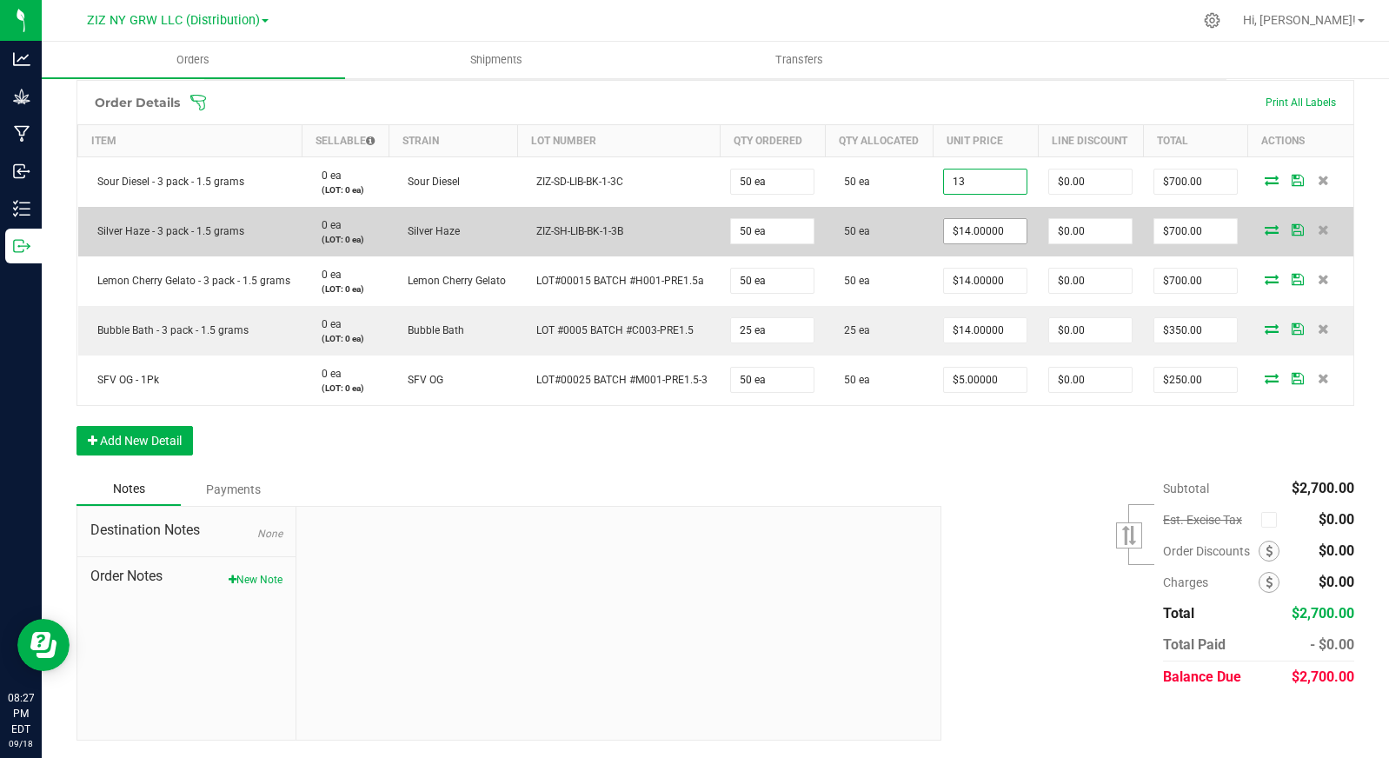
type input "$13.00000"
type input "$650.00"
click at [971, 219] on input "14" at bounding box center [985, 231] width 83 height 24
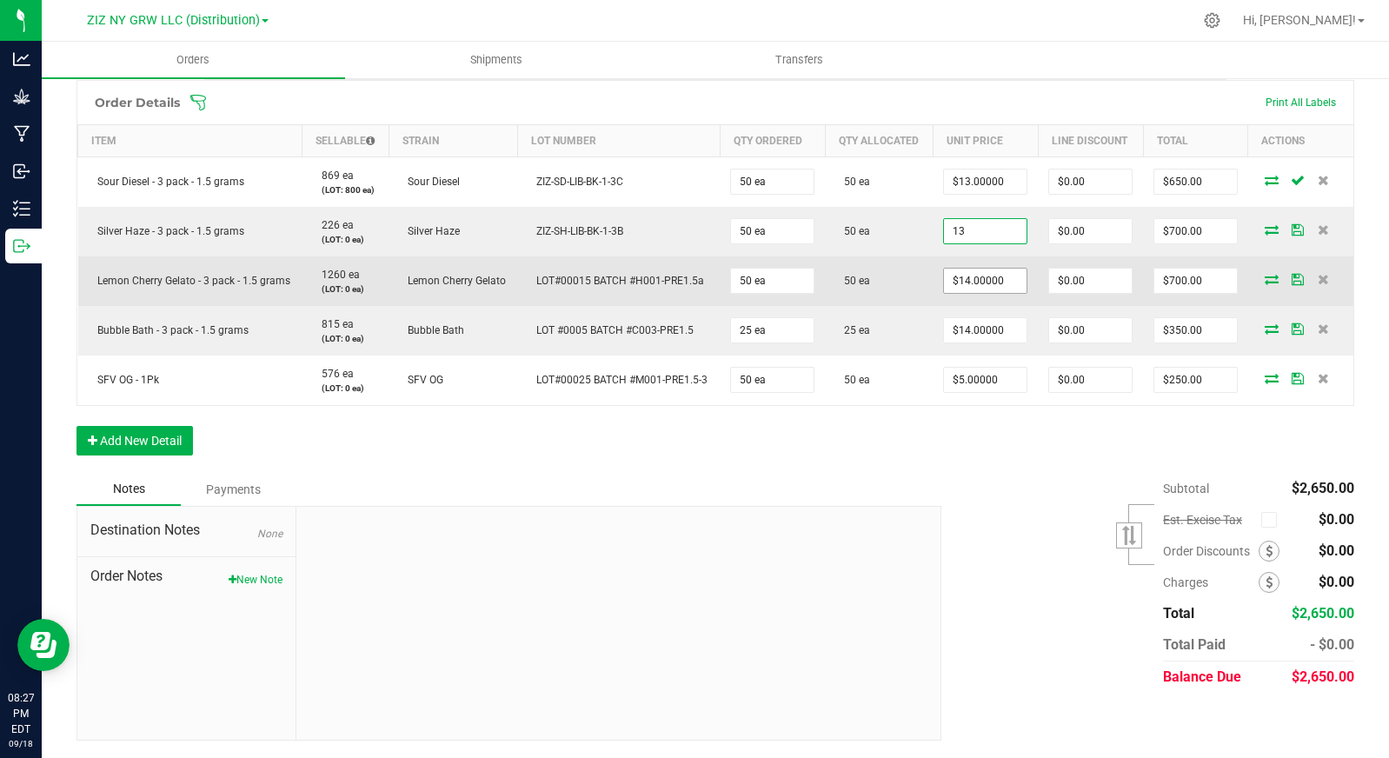
type input "$13.00000"
type input "$650.00"
click at [994, 282] on input "14" at bounding box center [985, 281] width 83 height 24
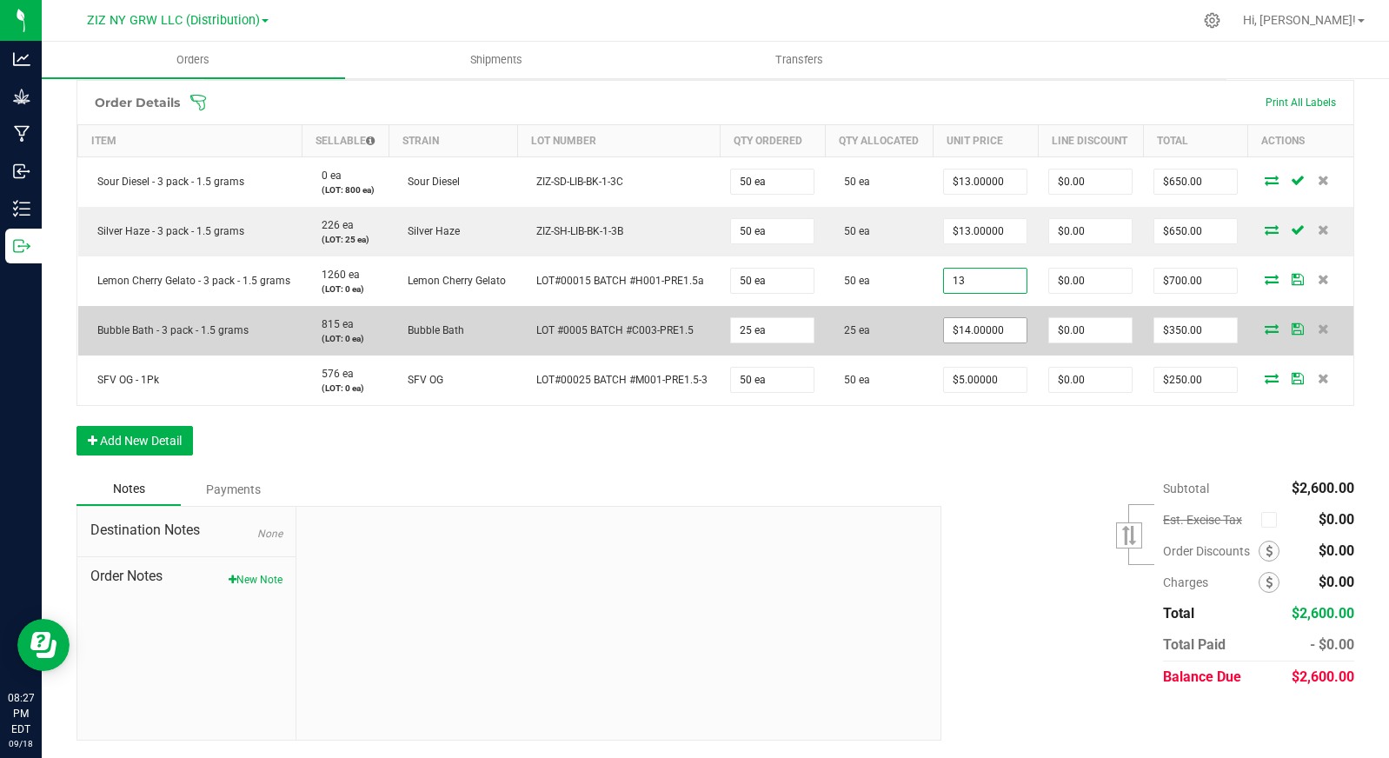
type input "$13.00000"
type input "$650.00"
click at [974, 322] on input "14" at bounding box center [985, 330] width 83 height 24
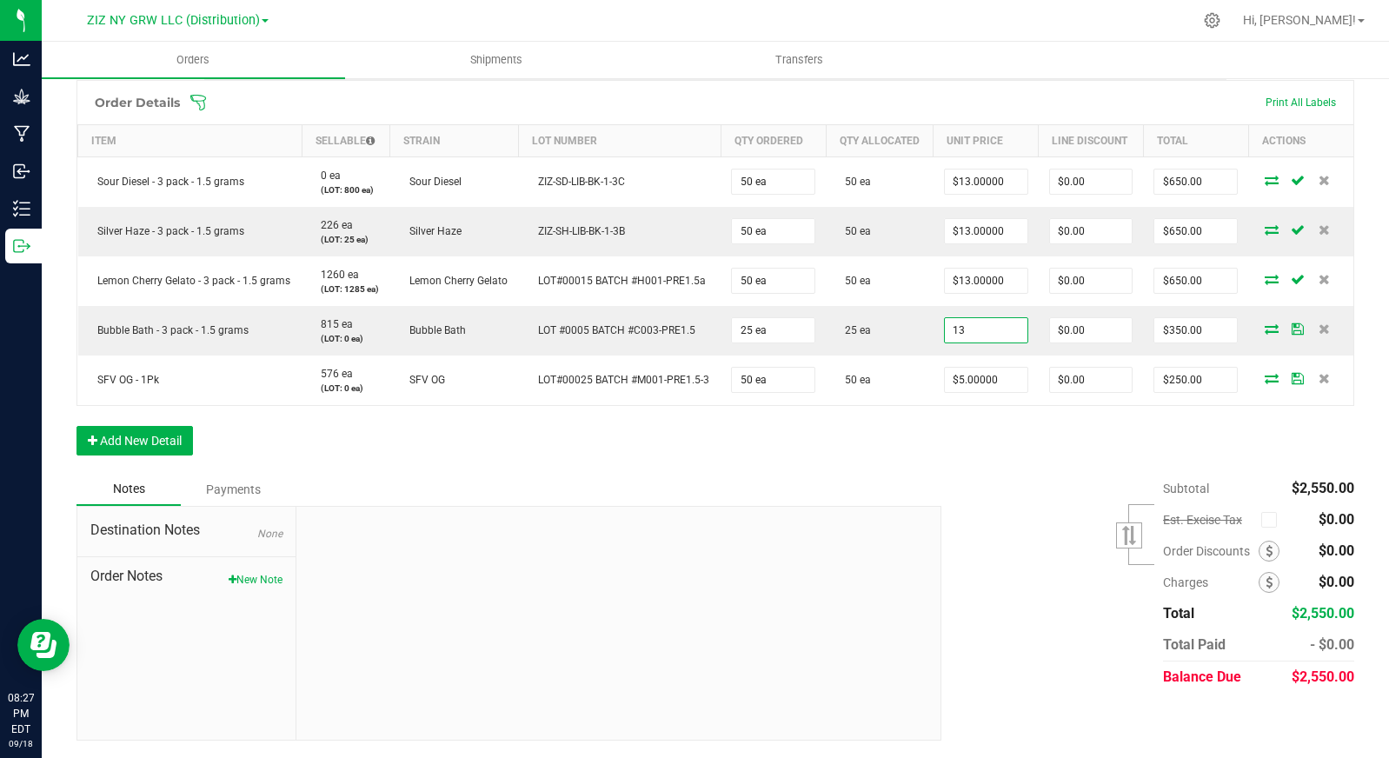
type input "$13.00000"
type input "$325.00"
click at [975, 442] on div "Order Details Print All Labels Item Sellable Strain Lot Number Qty Ordered Qty …" at bounding box center [715, 276] width 1278 height 393
click at [1085, 621] on div "Subtotal $2,525.00 Est. Excise Tax" at bounding box center [1141, 583] width 426 height 220
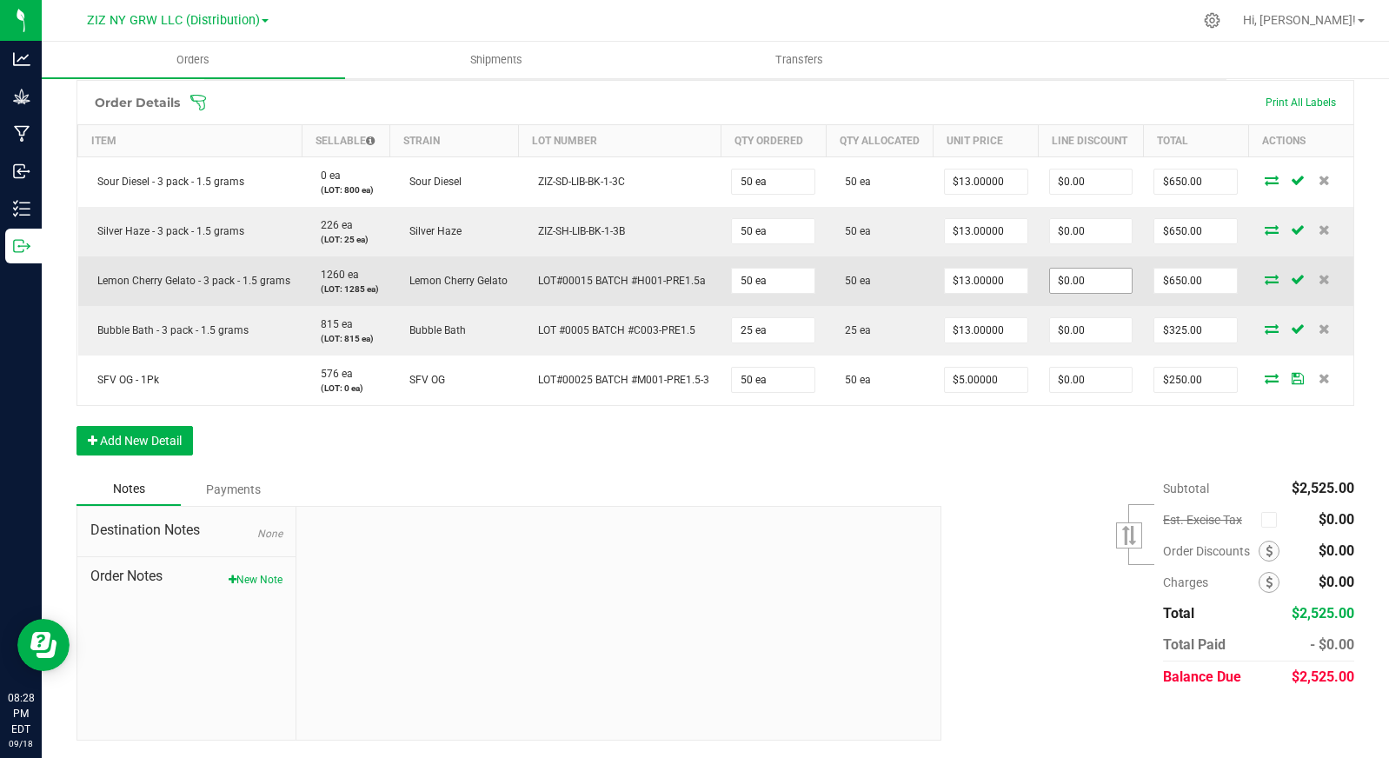
scroll to position [0, 0]
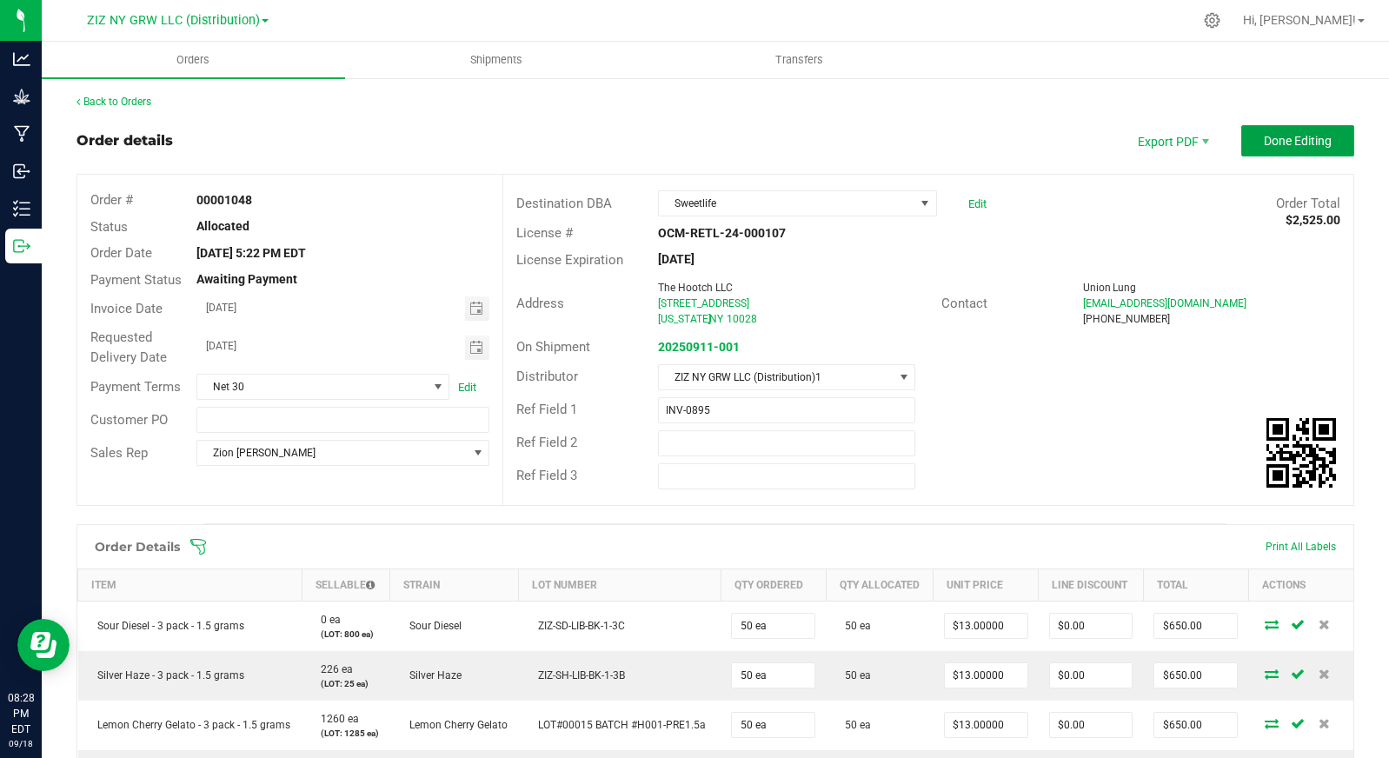
drag, startPoint x: 1284, startPoint y: 134, endPoint x: 1386, endPoint y: 166, distance: 107.5
click at [1284, 134] on span "Done Editing" at bounding box center [1298, 141] width 68 height 14
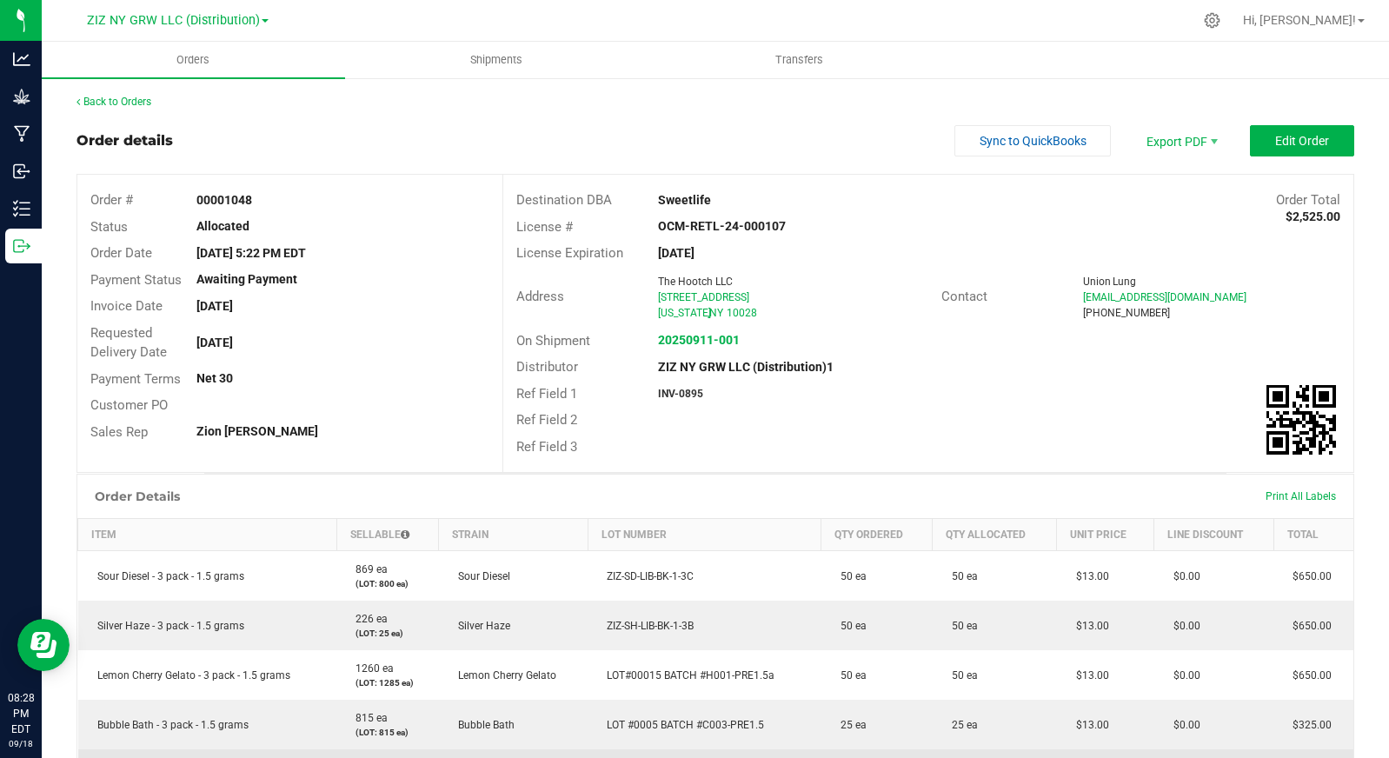
scroll to position [344, 0]
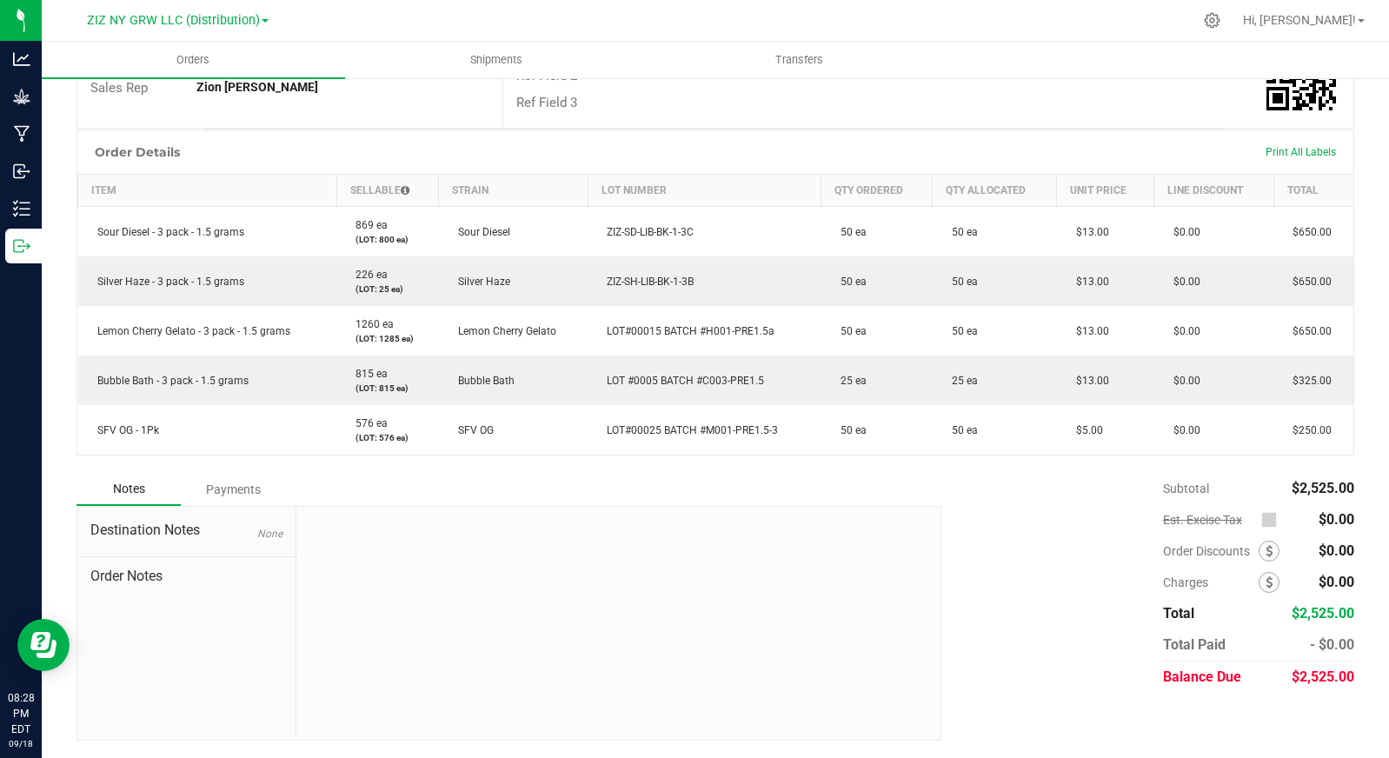
click at [231, 490] on div "Payments" at bounding box center [233, 489] width 104 height 31
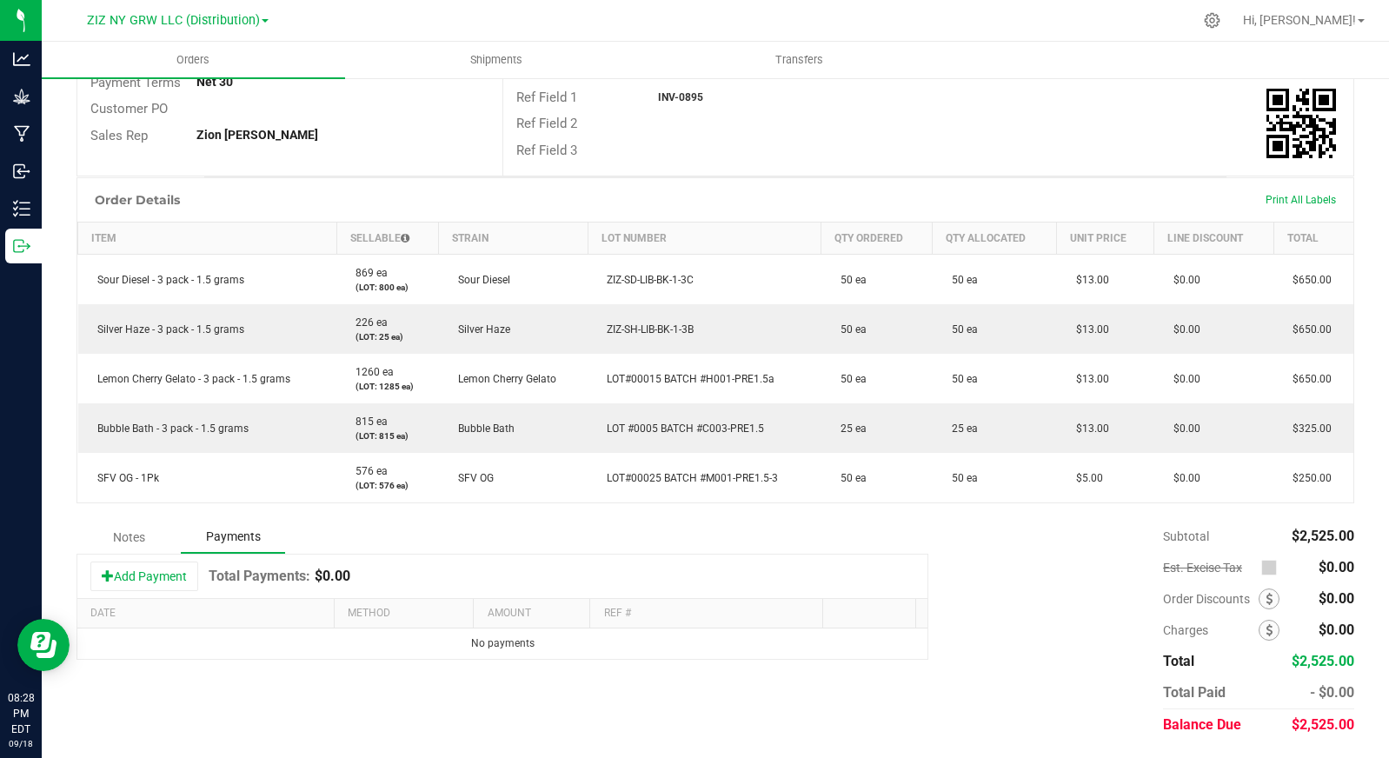
scroll to position [296, 0]
click at [138, 569] on button "Add Payment" at bounding box center [144, 576] width 108 height 30
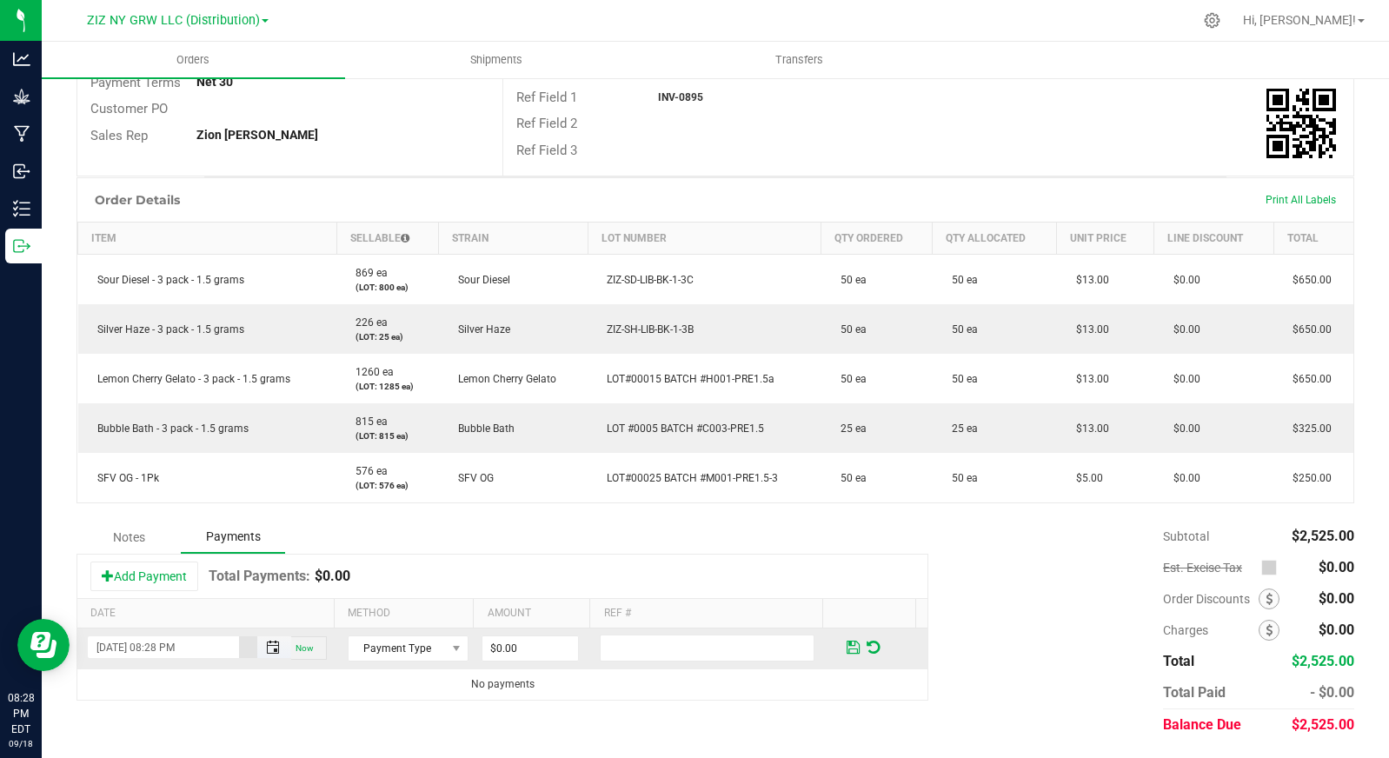
click at [267, 645] on span "Toggle popup" at bounding box center [273, 648] width 14 height 14
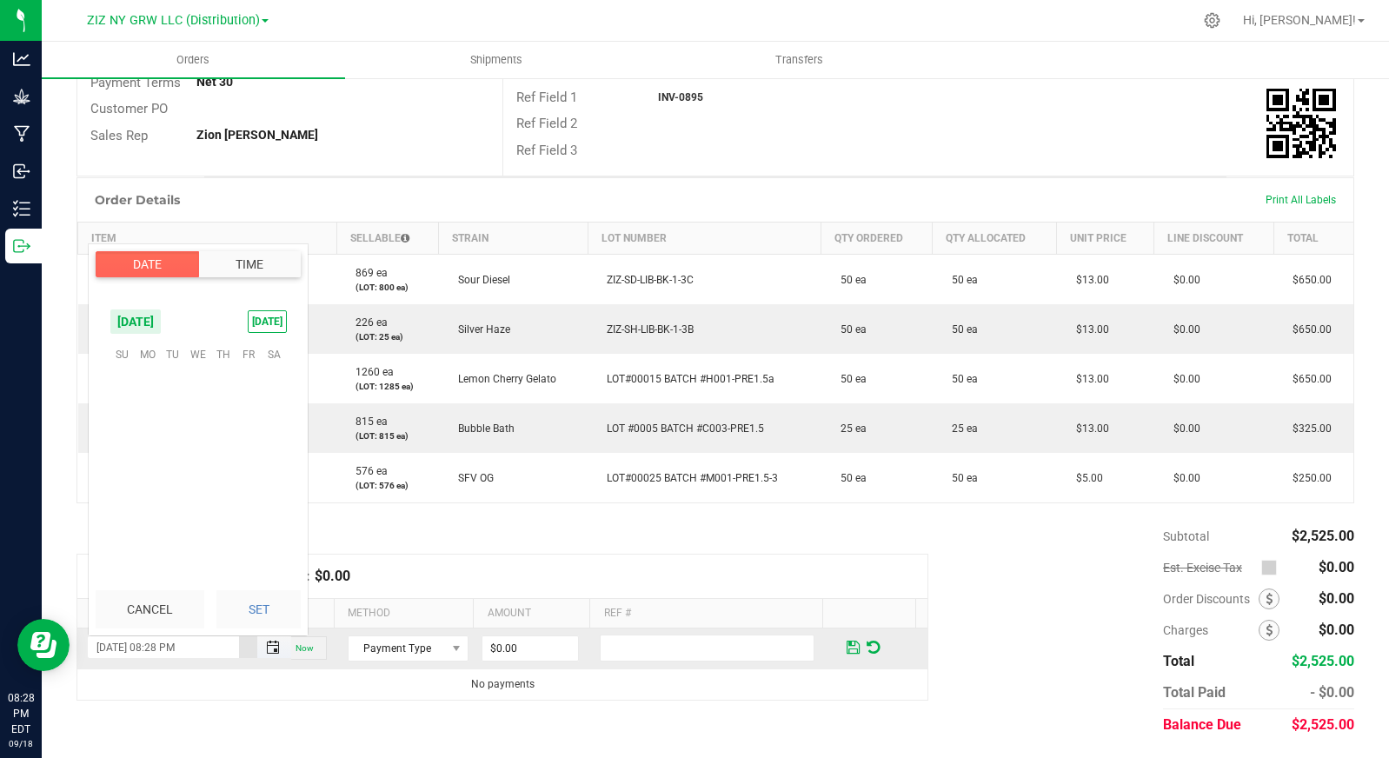
scroll to position [23, 0]
click at [256, 405] on span "12" at bounding box center [248, 407] width 25 height 27
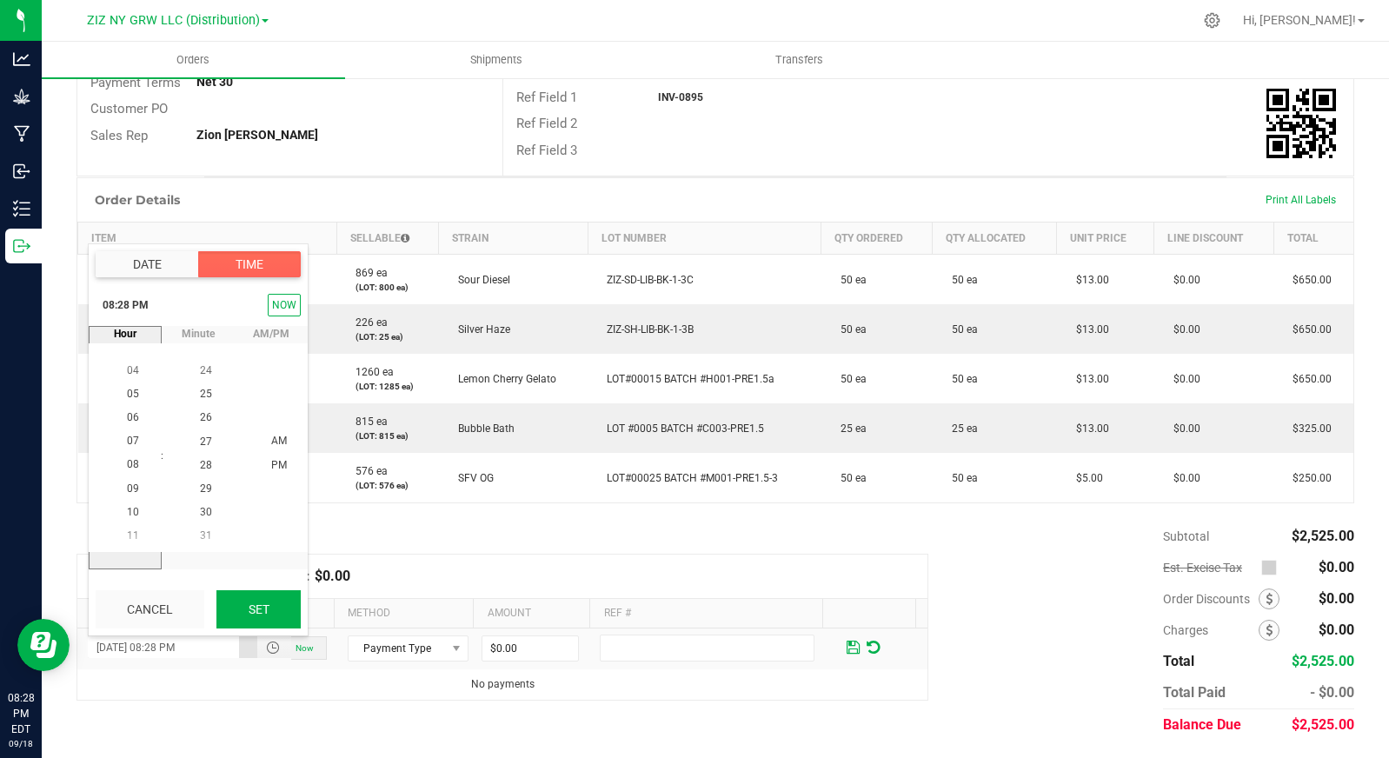
click at [278, 613] on button "Set" at bounding box center [258, 609] width 84 height 38
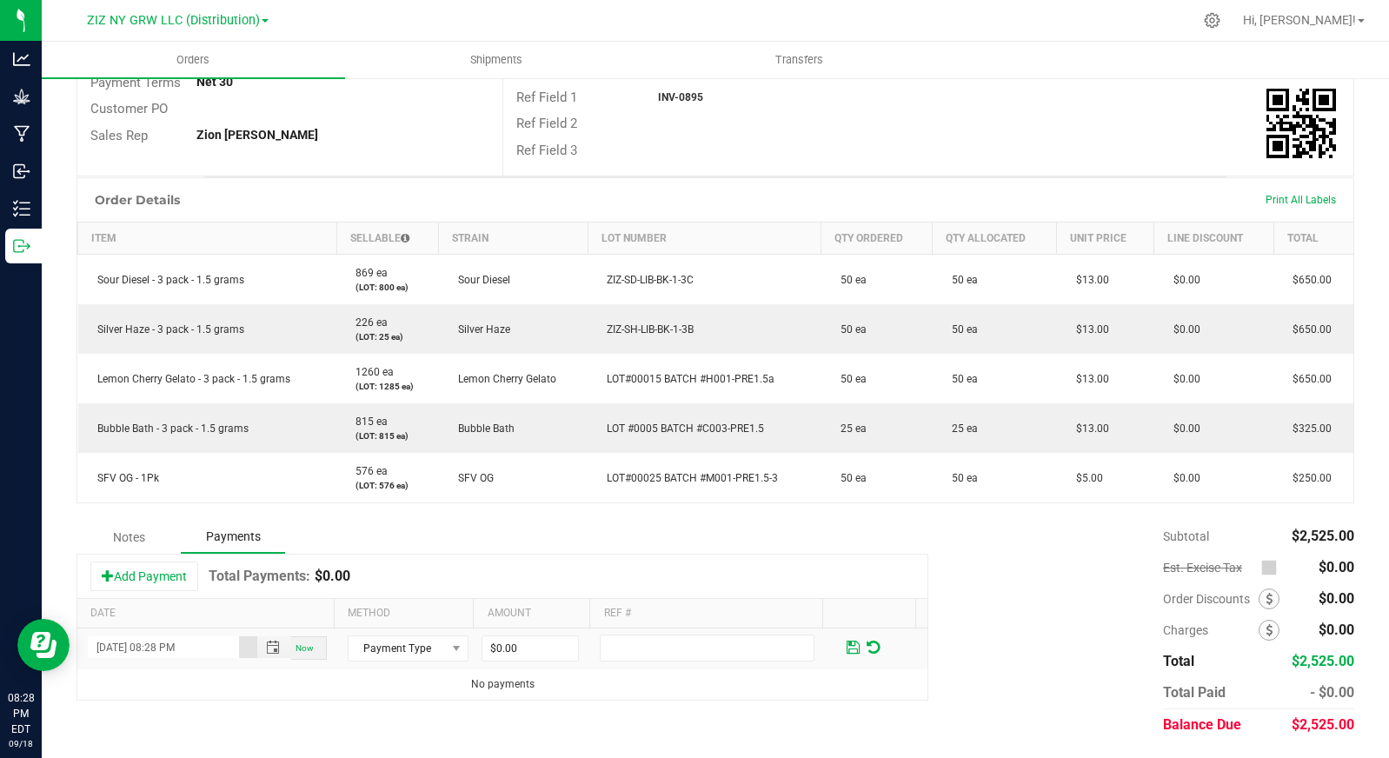
type input "09/12/2025 08:28 PM"
click at [429, 649] on span "Payment Type" at bounding box center [397, 648] width 97 height 24
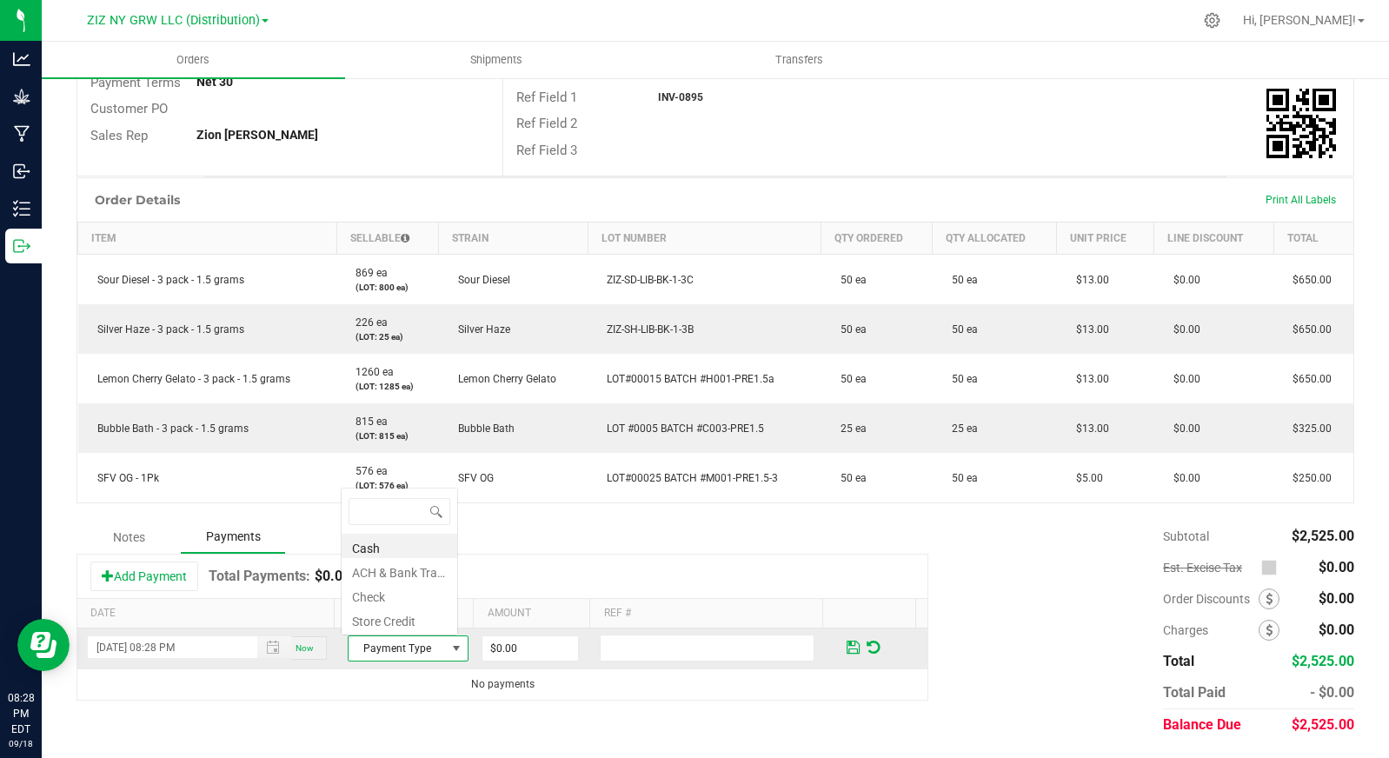
scroll to position [26, 116]
click at [412, 594] on li "Check" at bounding box center [400, 594] width 116 height 24
click at [511, 649] on input "0" at bounding box center [530, 648] width 96 height 24
type input "$2,525.00"
click at [847, 645] on span at bounding box center [853, 648] width 13 height 16
